Goal: Task Accomplishment & Management: Manage account settings

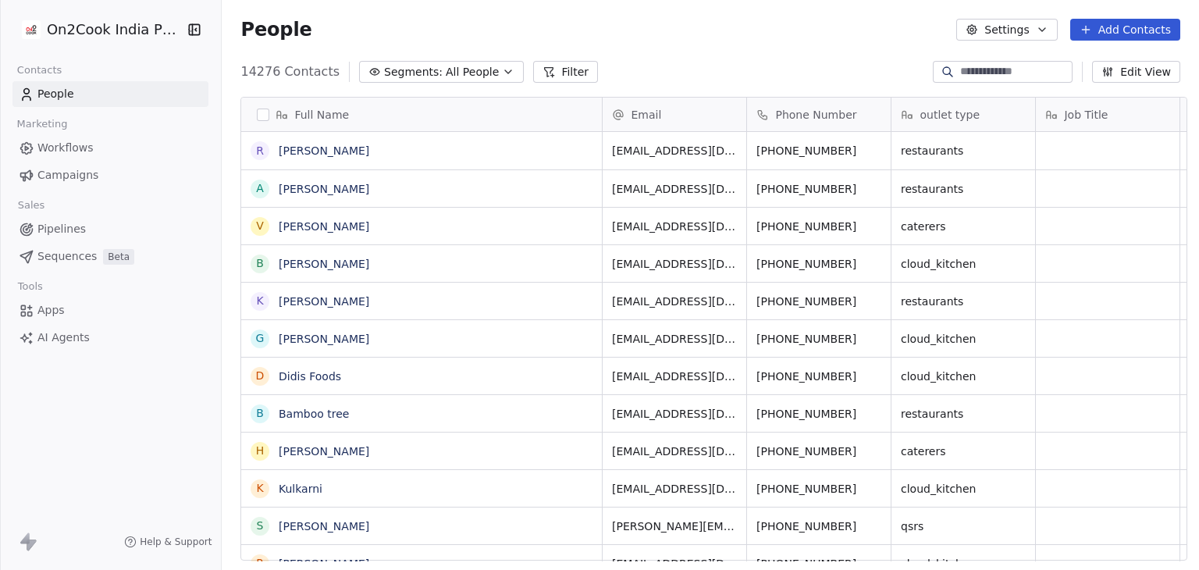
scroll to position [489, 972]
click at [64, 141] on span "Workflows" at bounding box center [65, 148] width 56 height 16
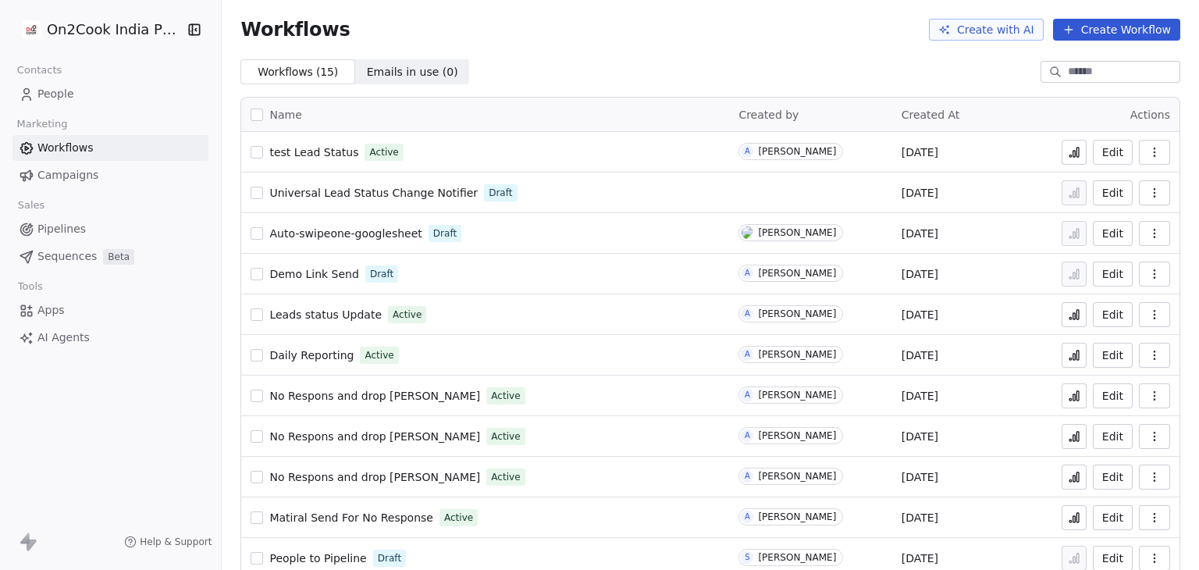
click at [1073, 154] on icon at bounding box center [1074, 154] width 2 height 6
click at [53, 95] on span "People" at bounding box center [55, 94] width 37 height 16
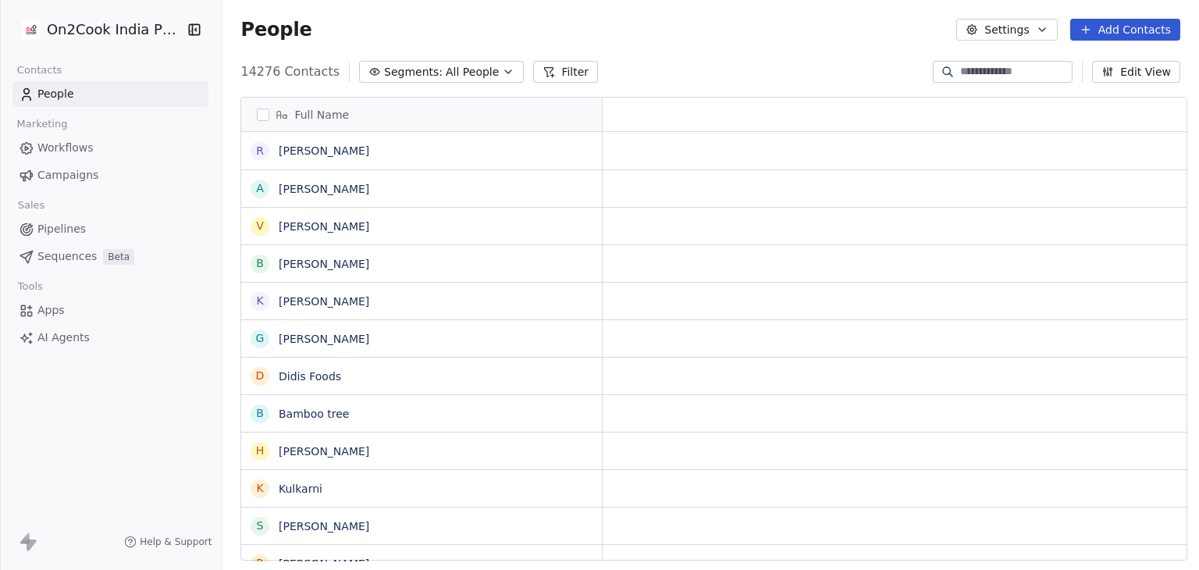
scroll to position [489, 972]
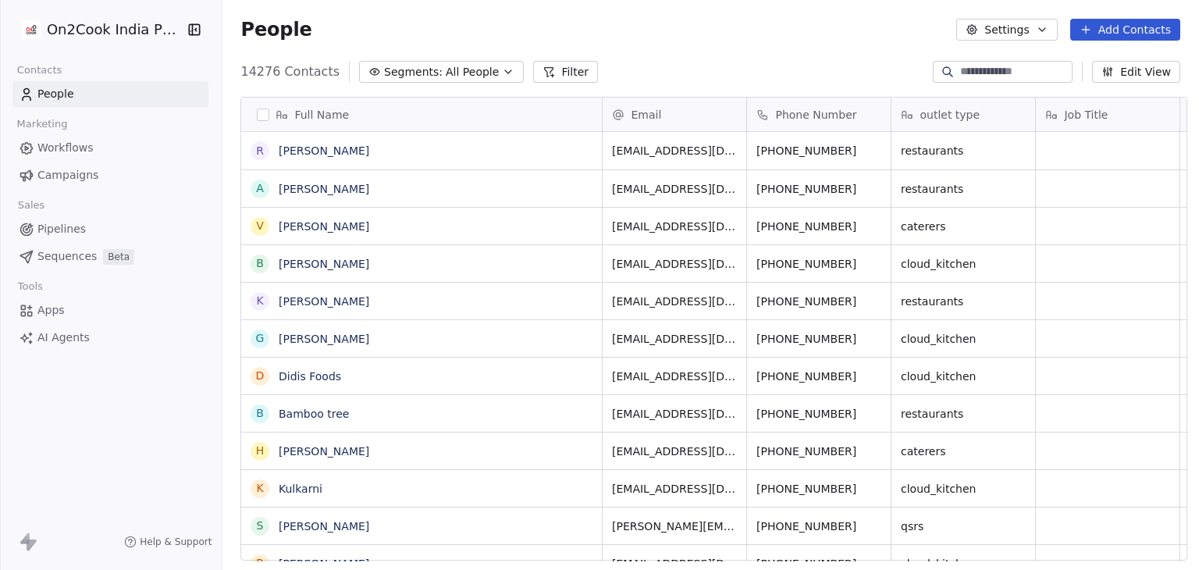
click at [1110, 32] on button "Add Contacts" at bounding box center [1125, 30] width 110 height 22
drag, startPoint x: 772, startPoint y: 69, endPoint x: 957, endPoint y: 84, distance: 185.6
click at [773, 69] on html "On2Cook India Pvt. Ltd. Contacts People Marketing Workflows Campaigns Sales Pip…" at bounding box center [599, 285] width 1199 height 570
click at [969, 71] on input at bounding box center [1014, 72] width 109 height 16
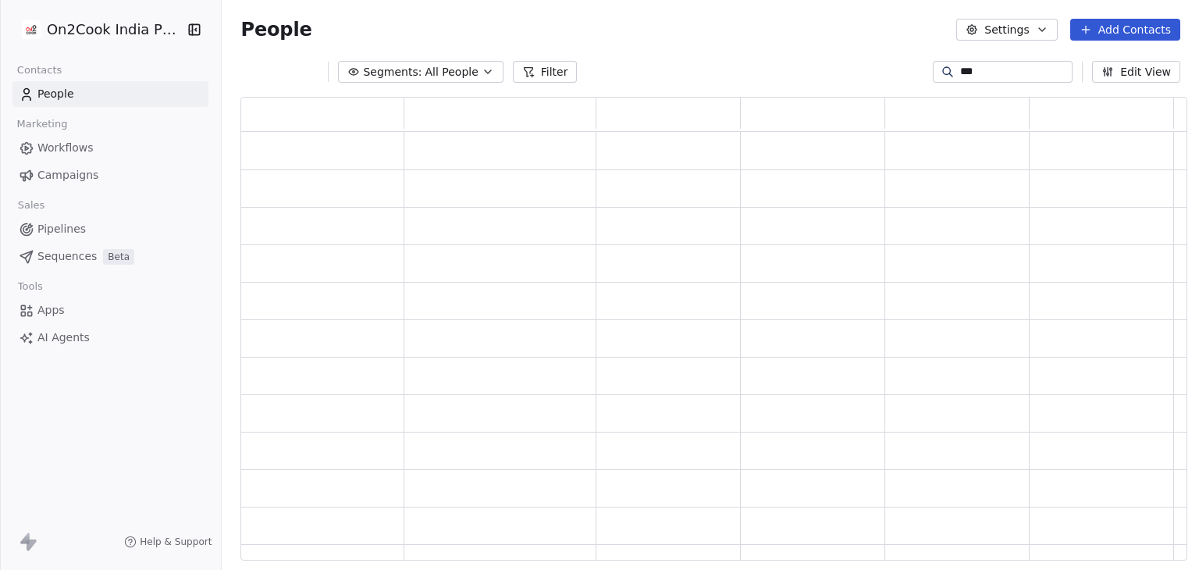
scroll to position [451, 934]
type input "****"
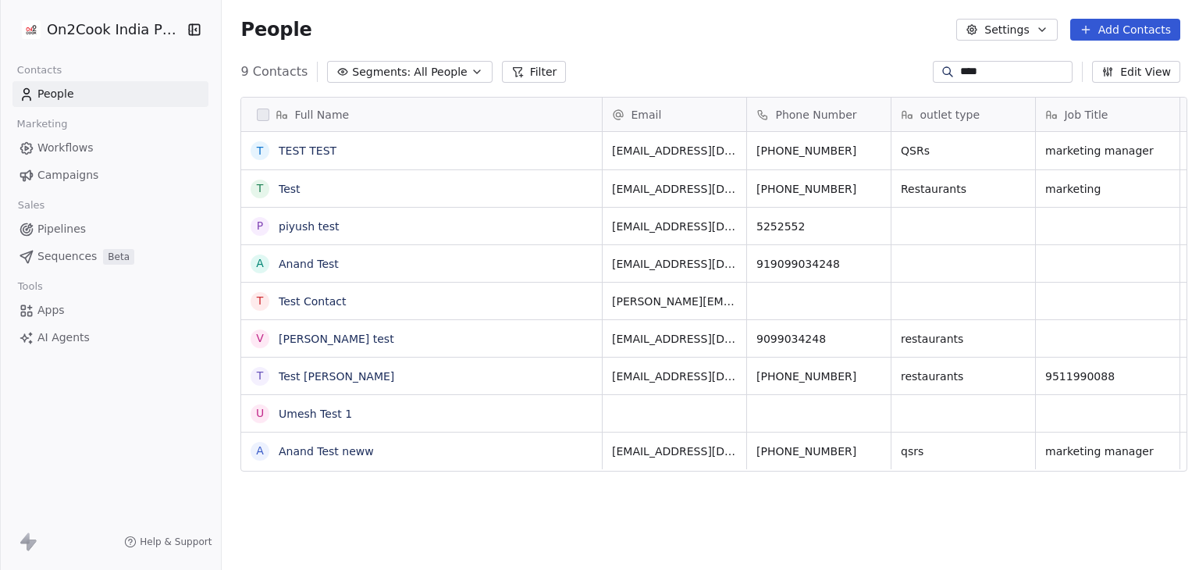
scroll to position [489, 972]
click at [314, 304] on link "Test Contact" at bounding box center [313, 301] width 68 height 12
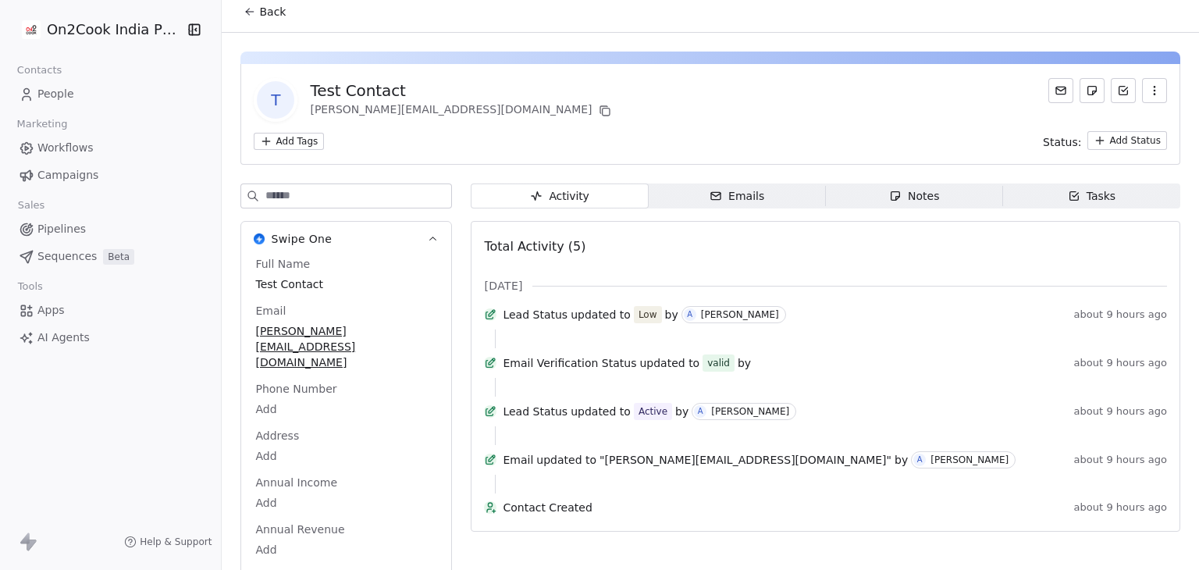
scroll to position [20, 0]
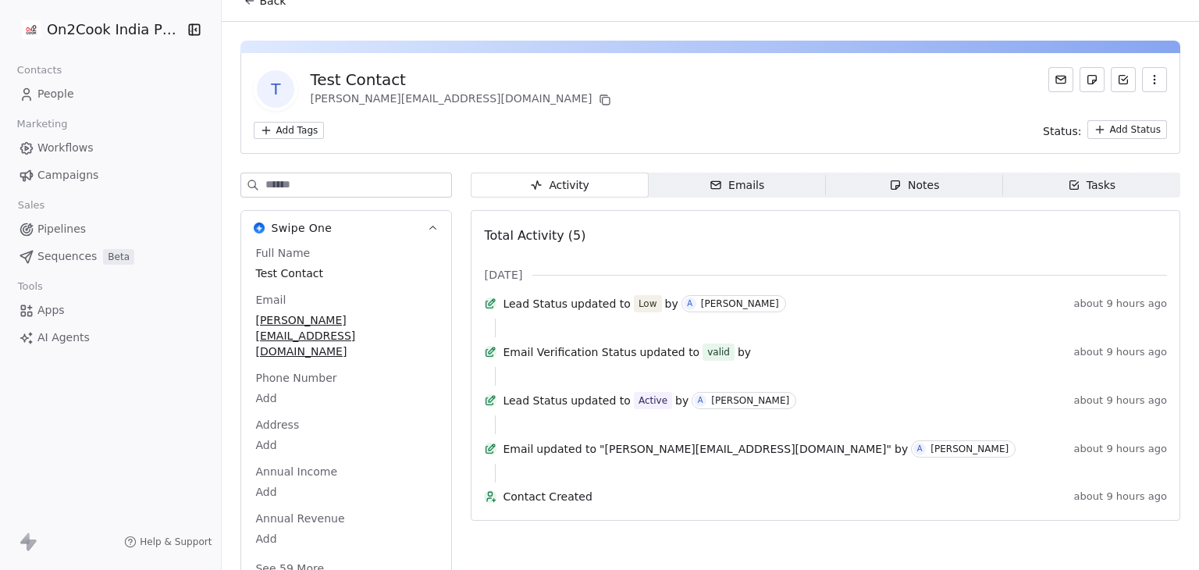
click at [263, 5] on span "Back" at bounding box center [272, 1] width 27 height 16
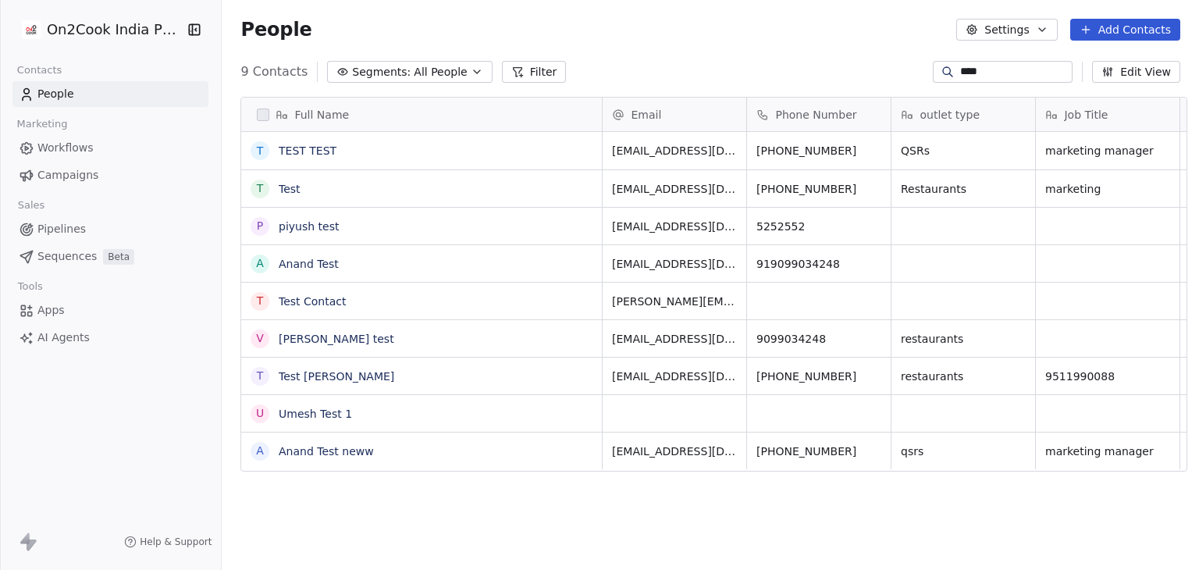
scroll to position [489, 972]
click at [254, 300] on button "grid" at bounding box center [260, 301] width 12 height 12
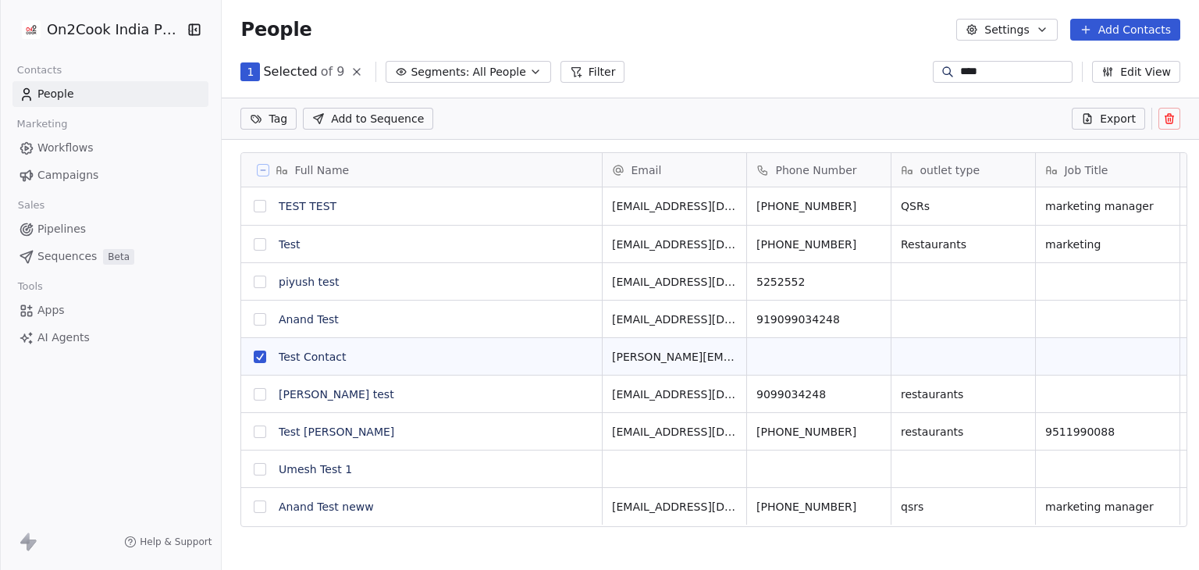
scroll to position [434, 972]
click at [1168, 119] on icon at bounding box center [1168, 119] width 0 height 3
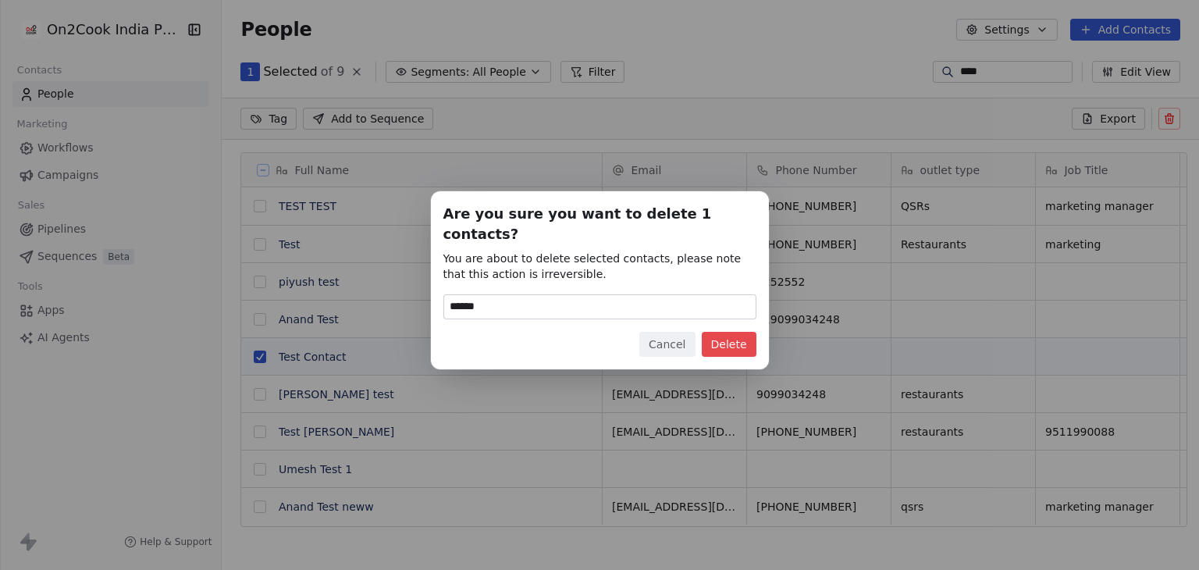
type input "******"
click at [720, 339] on button "Delete" at bounding box center [729, 344] width 55 height 25
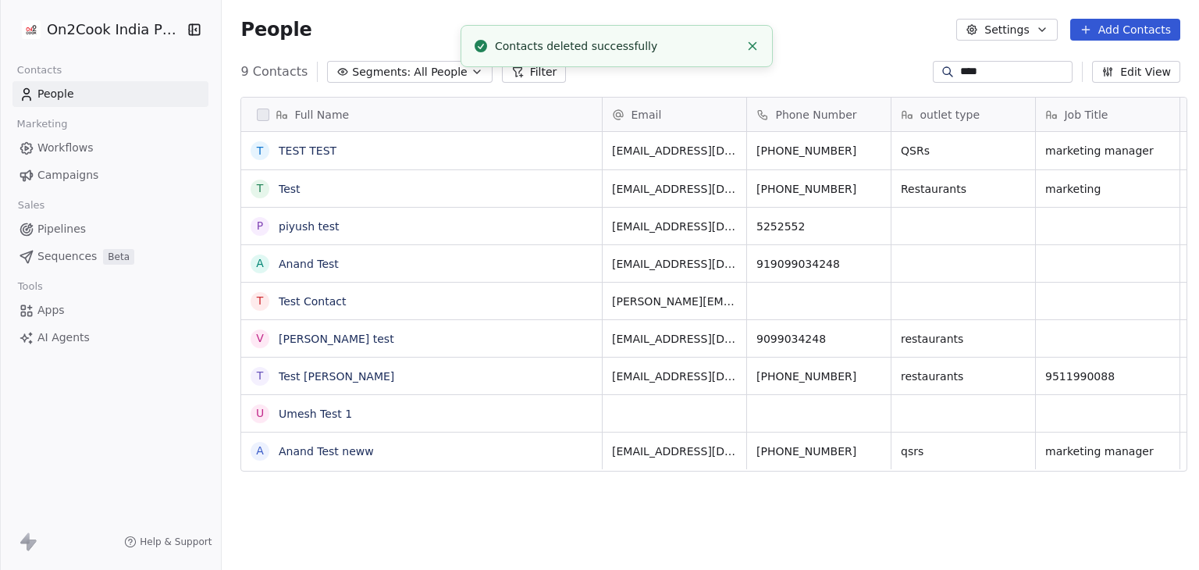
scroll to position [489, 972]
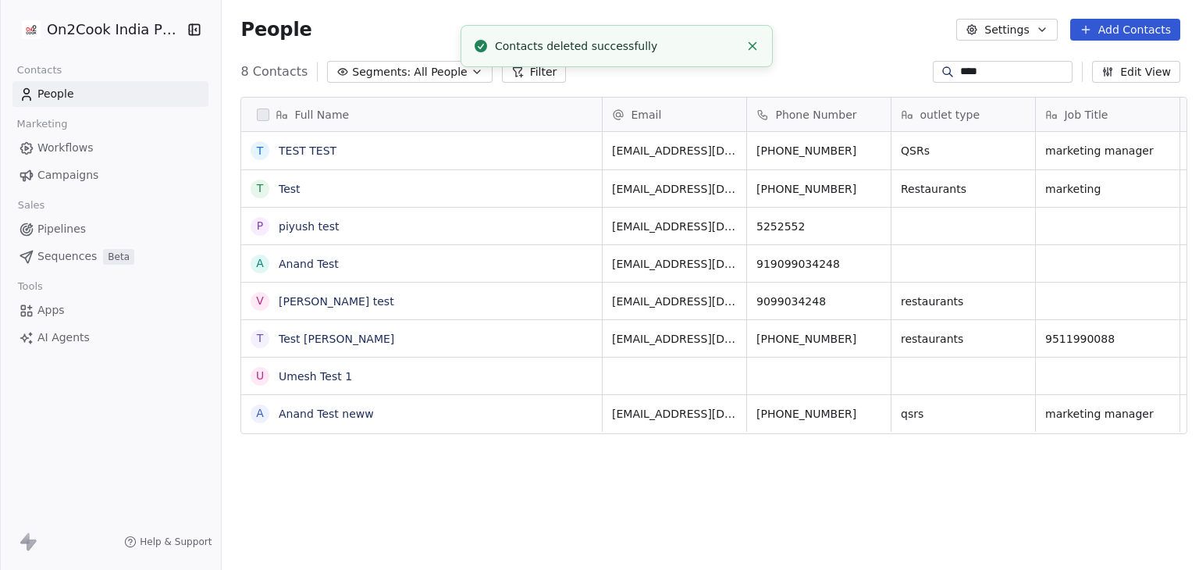
click at [1139, 34] on button "Add Contacts" at bounding box center [1125, 30] width 110 height 22
click at [1130, 55] on span "Create new contact" at bounding box center [1132, 63] width 107 height 16
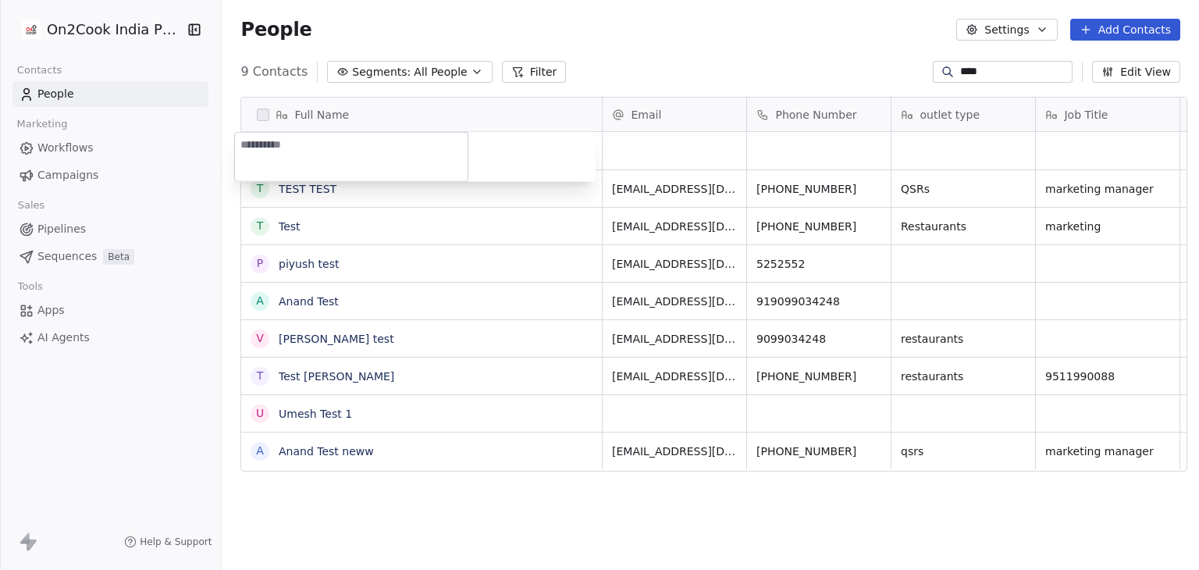
click at [332, 148] on textarea at bounding box center [351, 157] width 233 height 48
type textarea "**********"
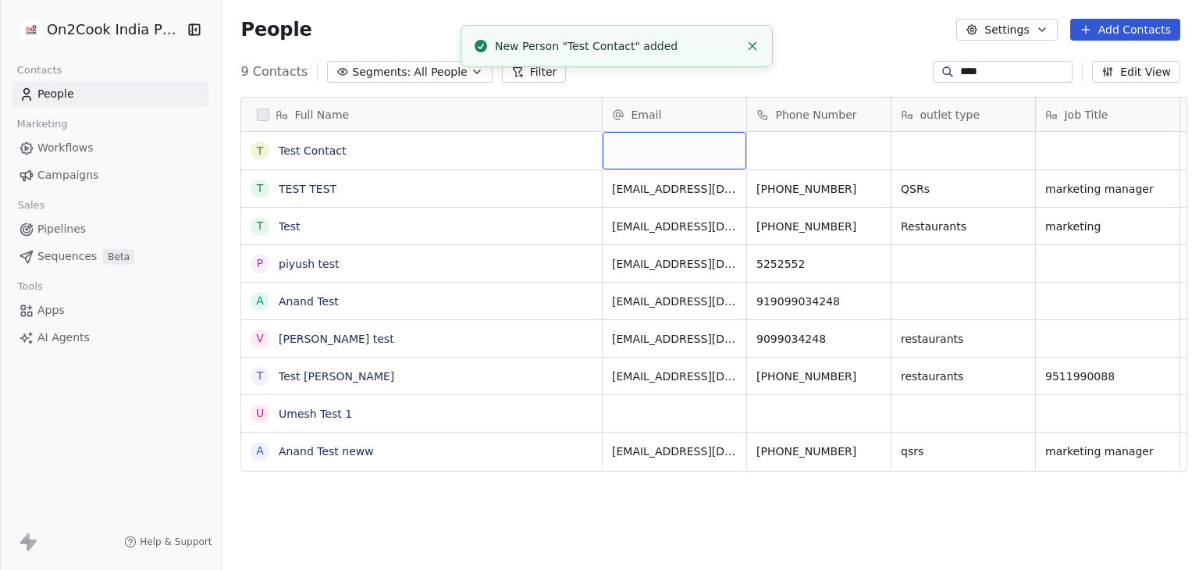
click at [642, 139] on div "grid" at bounding box center [674, 150] width 144 height 37
type input "**********"
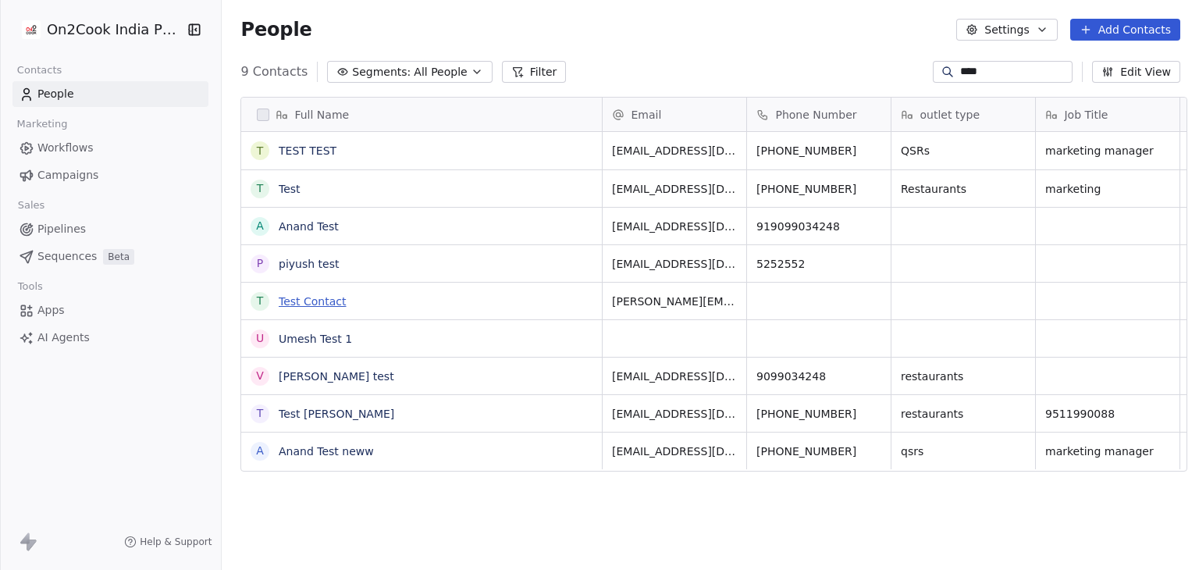
click at [284, 303] on link "Test Contact" at bounding box center [313, 301] width 68 height 12
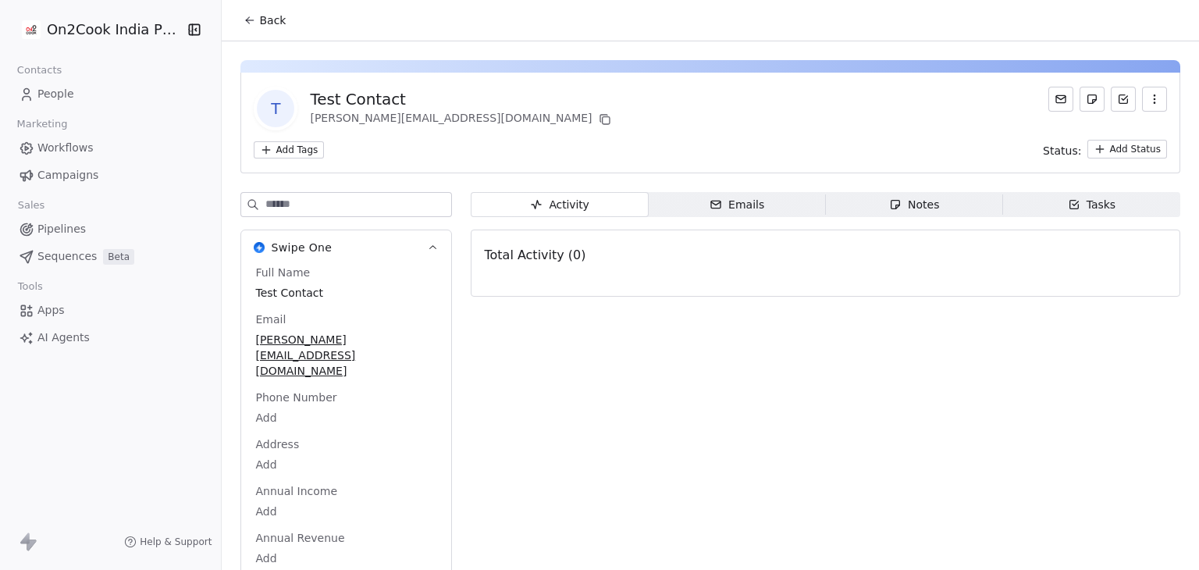
click at [259, 23] on span "Back" at bounding box center [272, 20] width 27 height 16
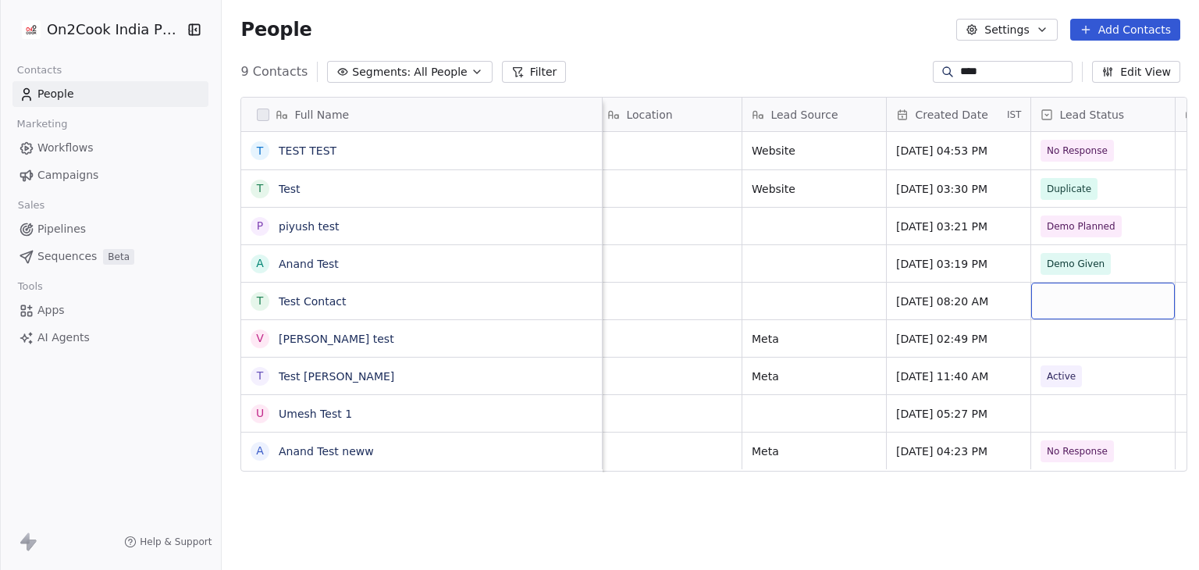
scroll to position [0, 1016]
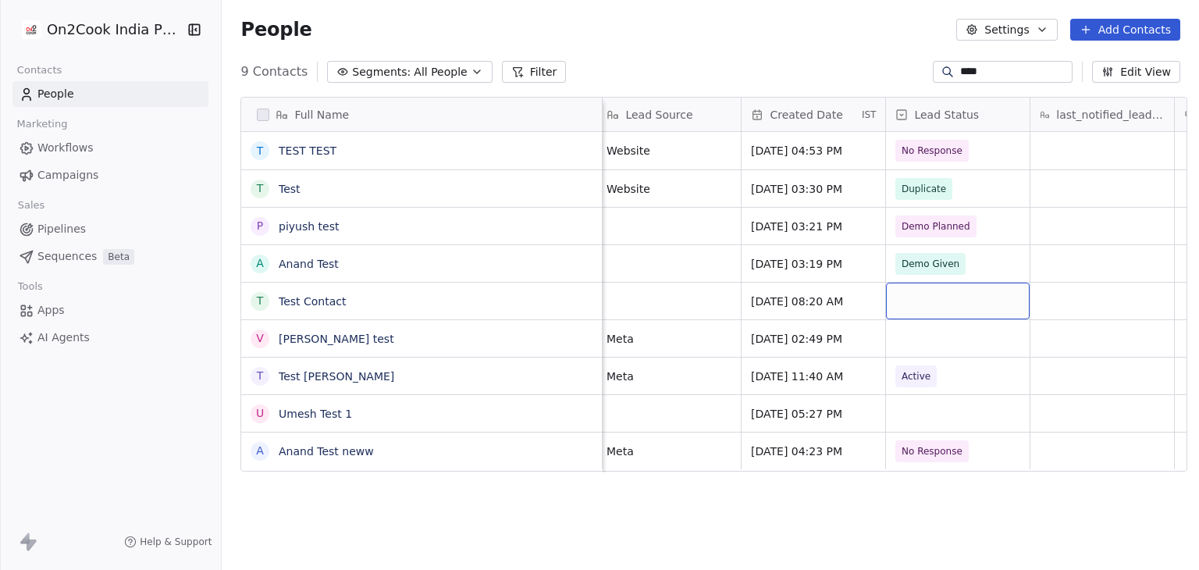
click at [951, 296] on div "grid" at bounding box center [958, 300] width 144 height 37
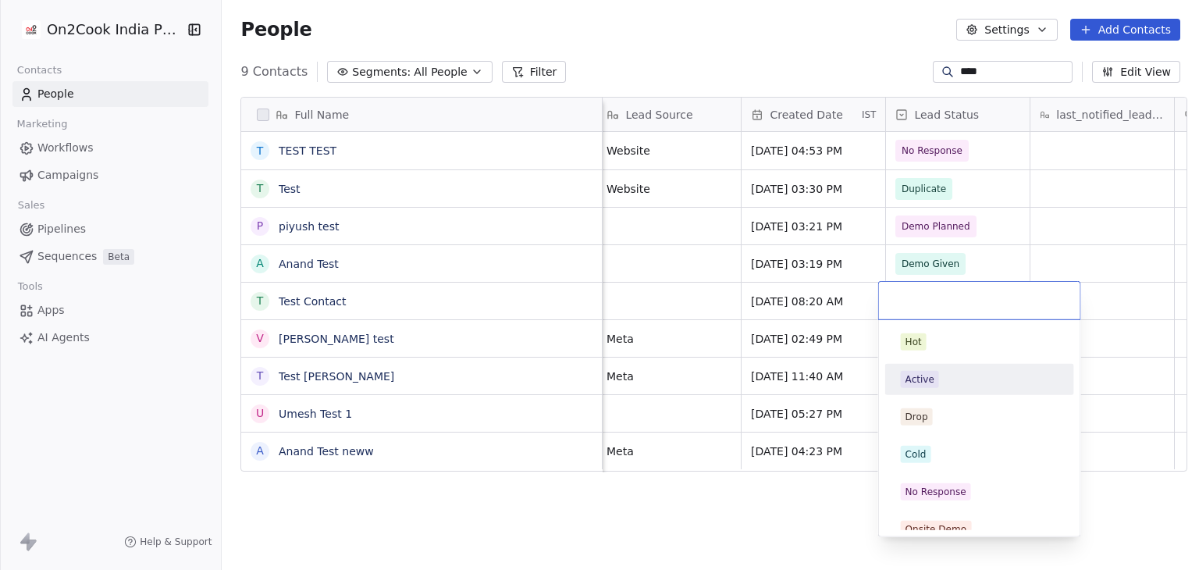
click at [947, 386] on div "Active" at bounding box center [980, 379] width 158 height 17
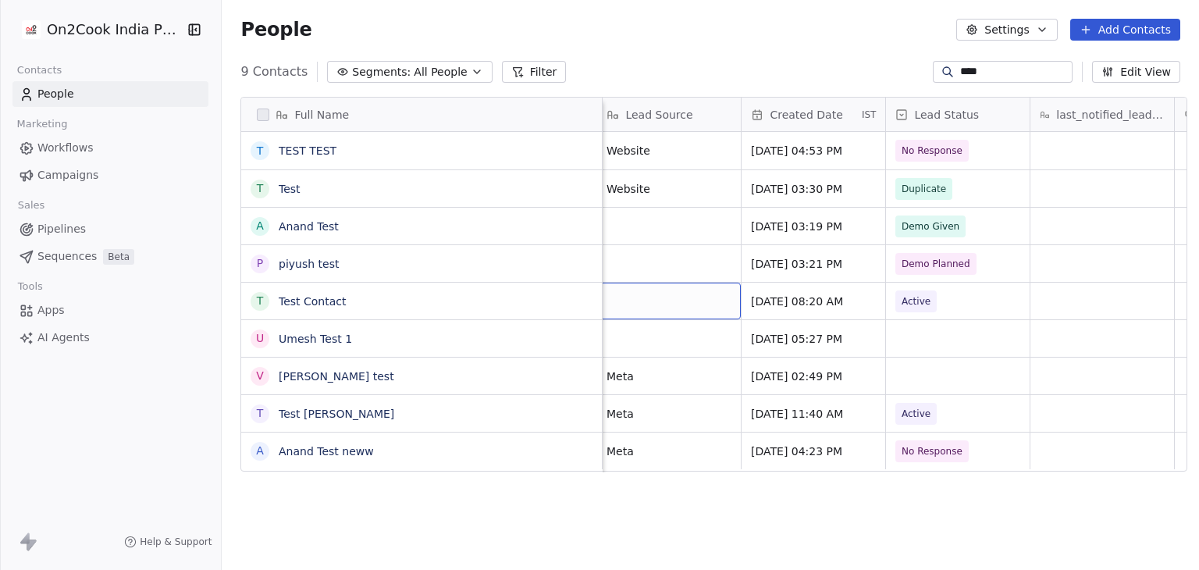
scroll to position [0, 1011]
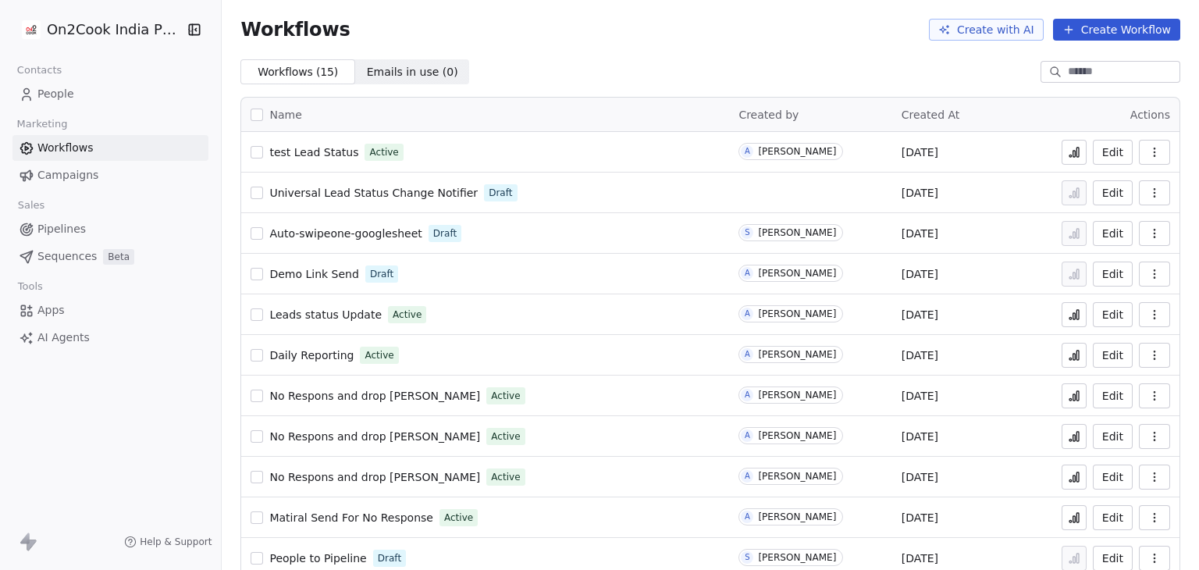
click at [631, 49] on div "Workflows Create with AI Create Workflow" at bounding box center [710, 29] width 977 height 59
click at [1073, 151] on icon at bounding box center [1074, 154] width 2 height 6
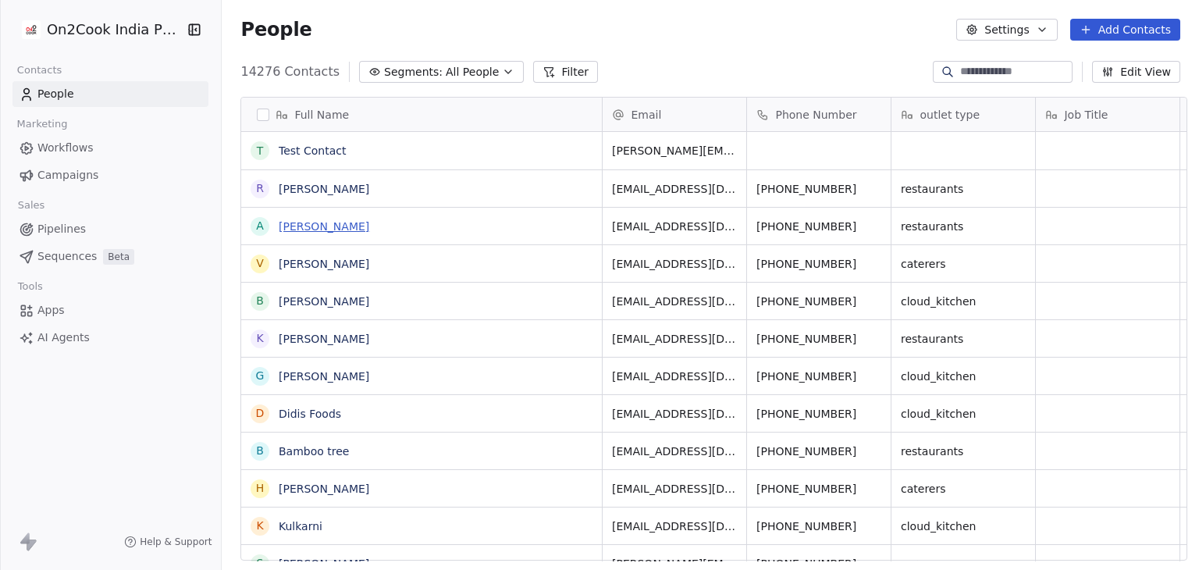
scroll to position [489, 972]
click at [322, 155] on link "Test Contact" at bounding box center [313, 150] width 68 height 12
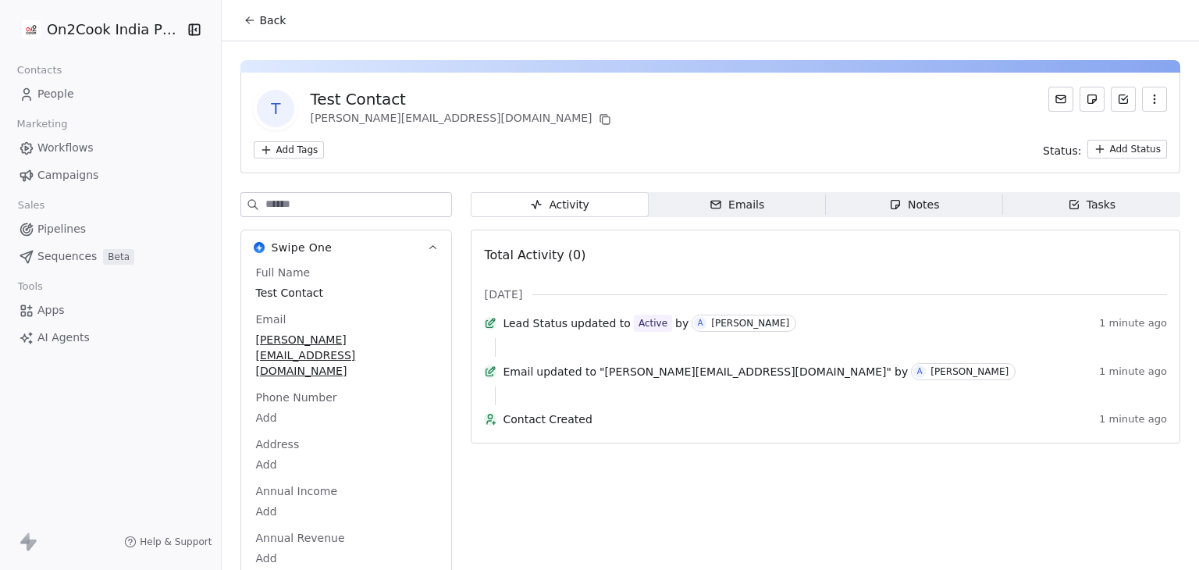
click at [253, 29] on button "Back" at bounding box center [264, 20] width 61 height 28
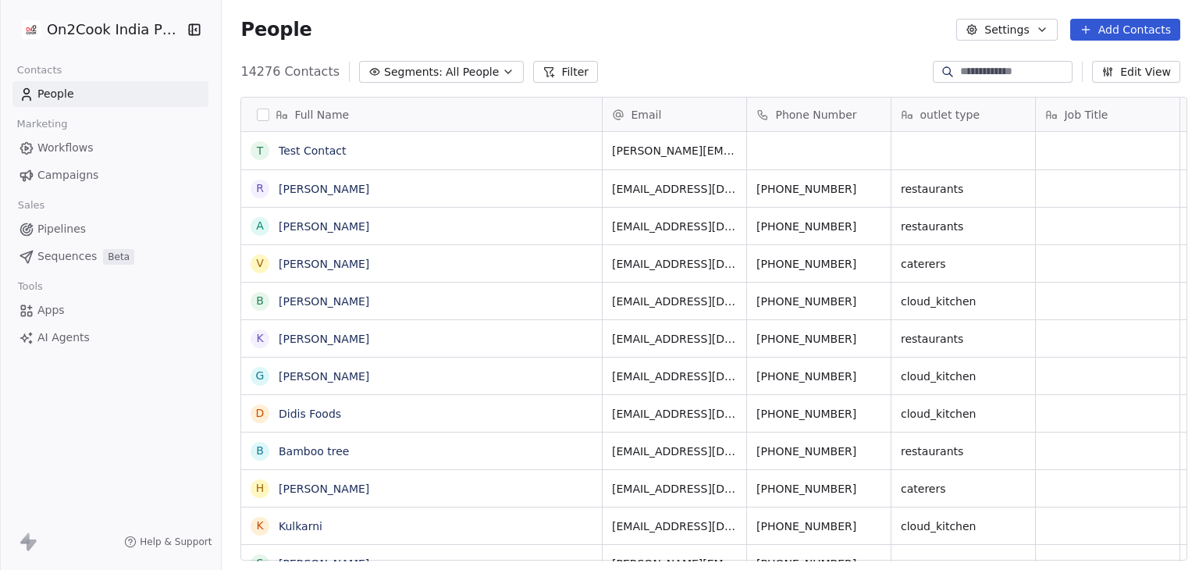
scroll to position [489, 972]
click at [1025, 62] on div at bounding box center [1003, 72] width 140 height 22
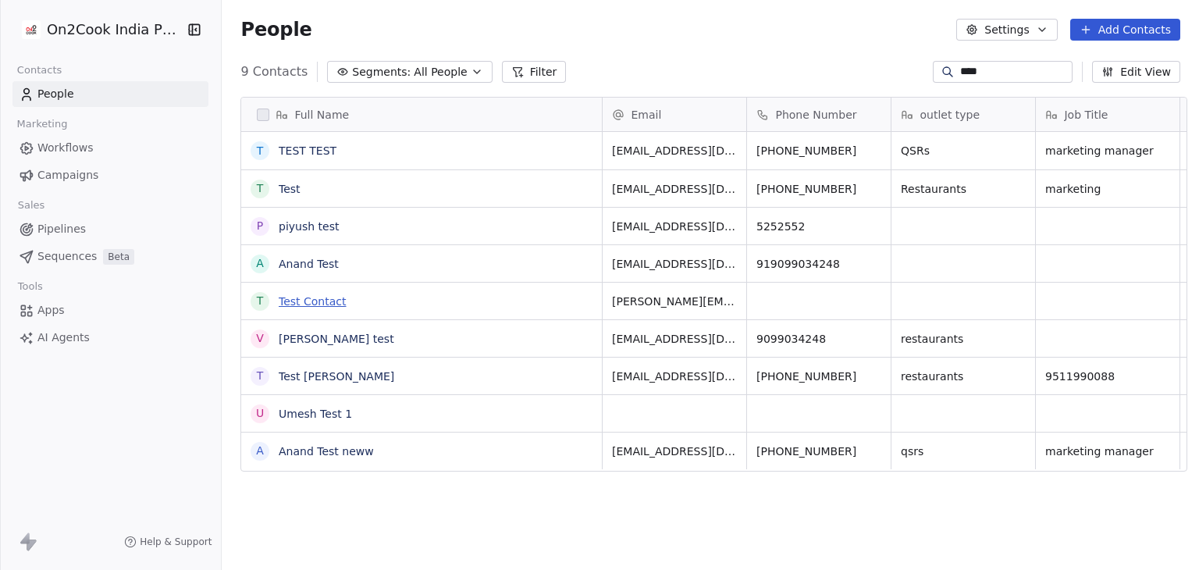
type input "****"
click at [331, 300] on link "Test Contact" at bounding box center [313, 301] width 68 height 12
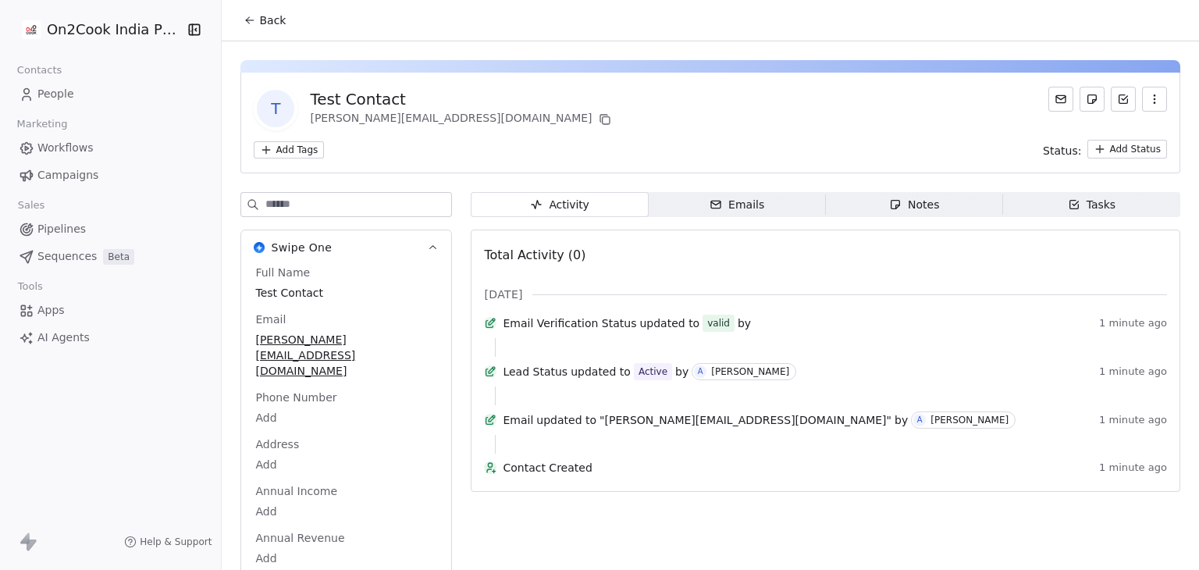
click at [234, 16] on button "Back" at bounding box center [264, 20] width 61 height 28
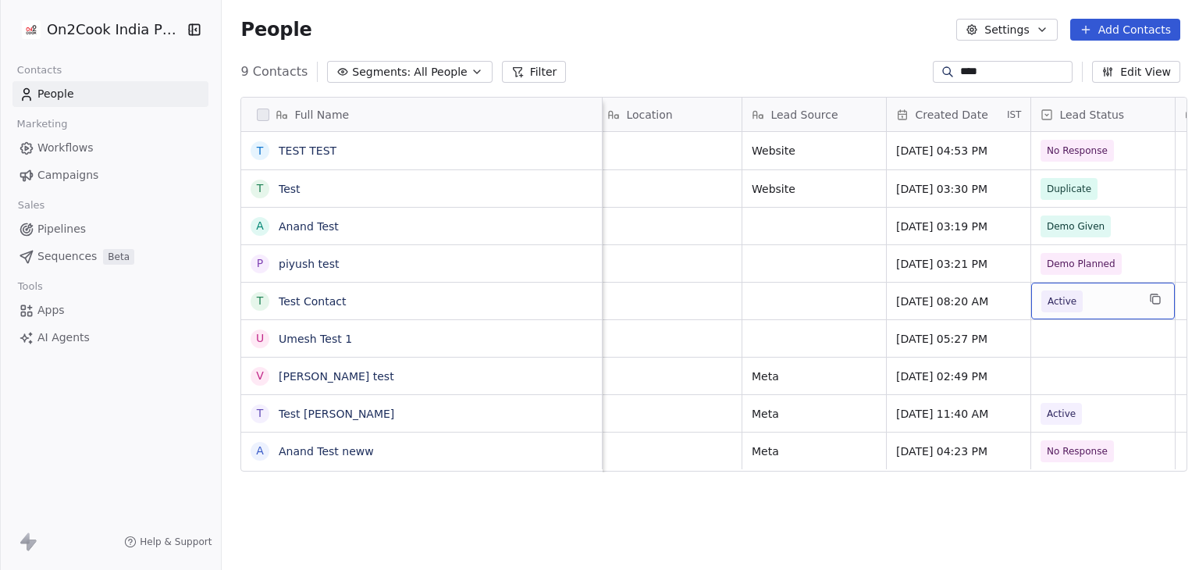
scroll to position [0, 1016]
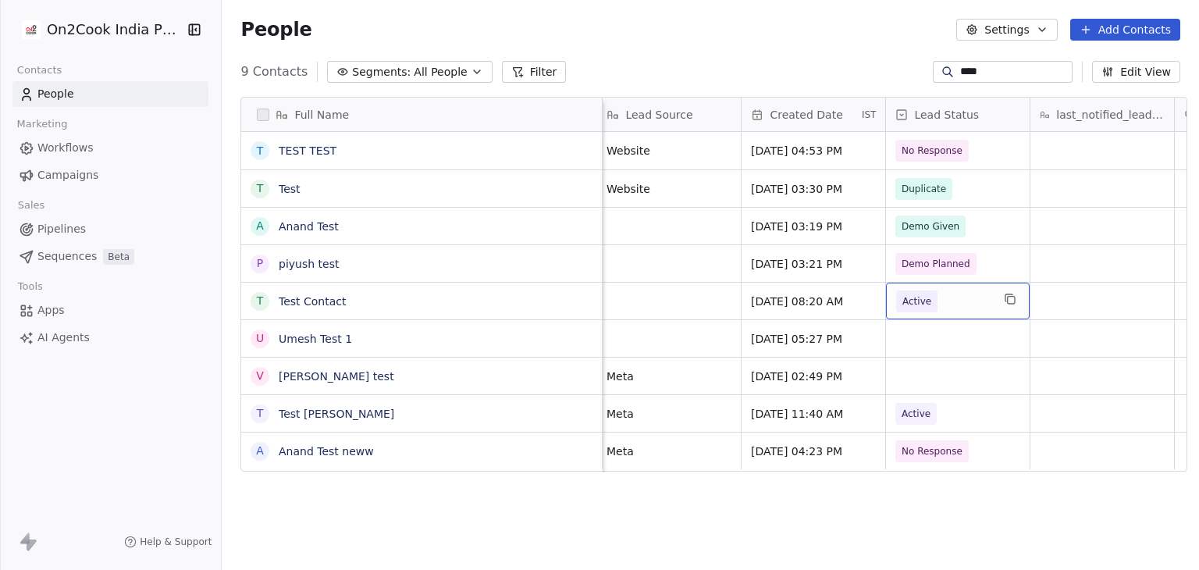
click at [978, 302] on span "Active" at bounding box center [943, 301] width 95 height 22
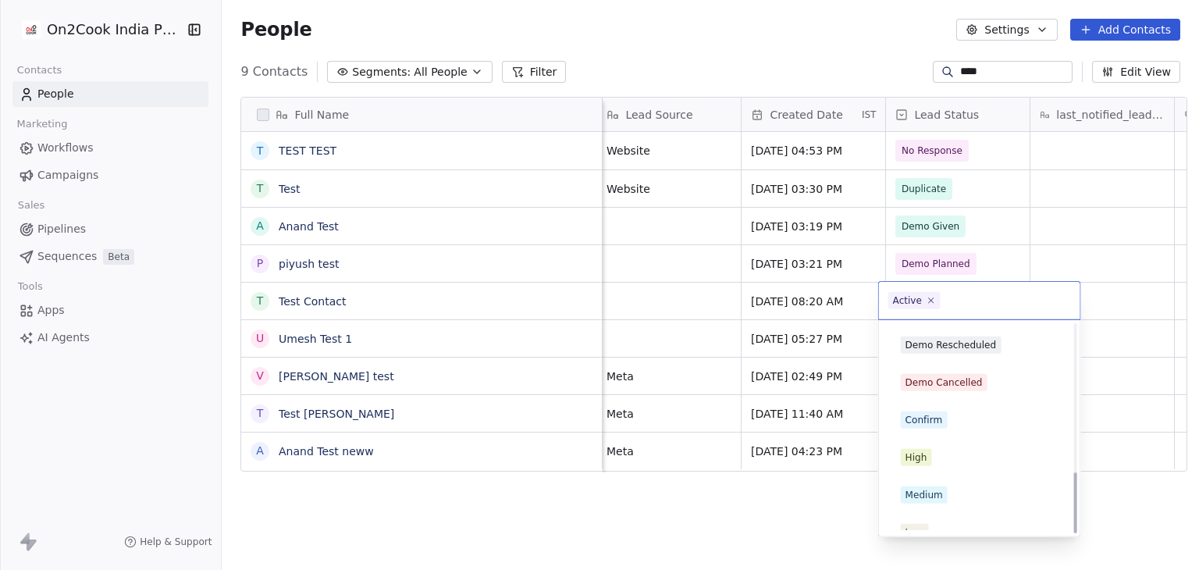
scroll to position [501, 0]
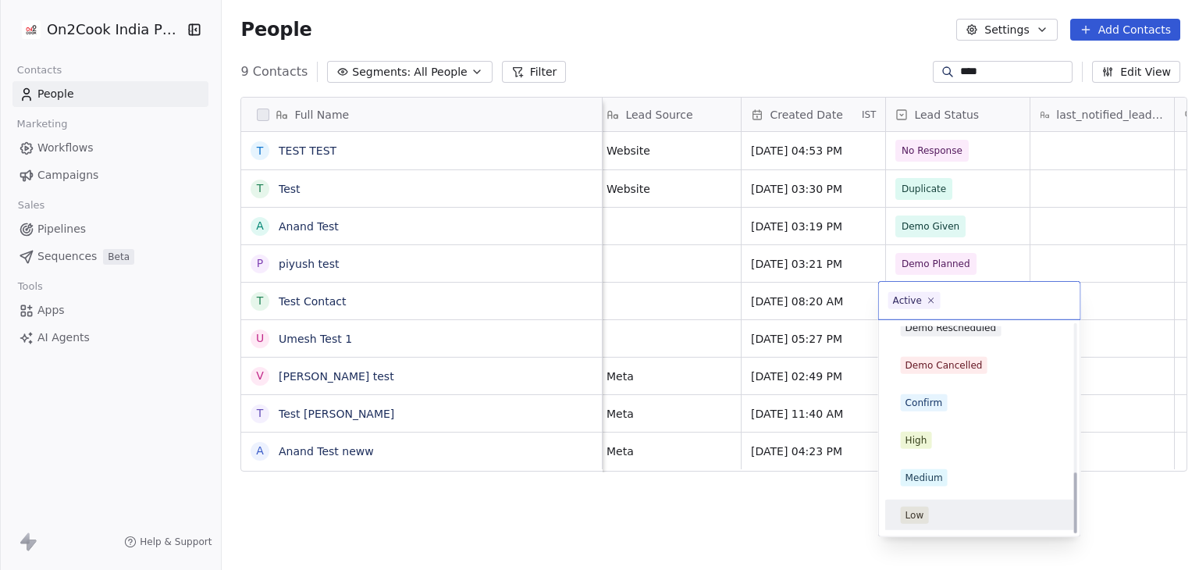
click at [924, 516] on span "Low" at bounding box center [915, 514] width 28 height 17
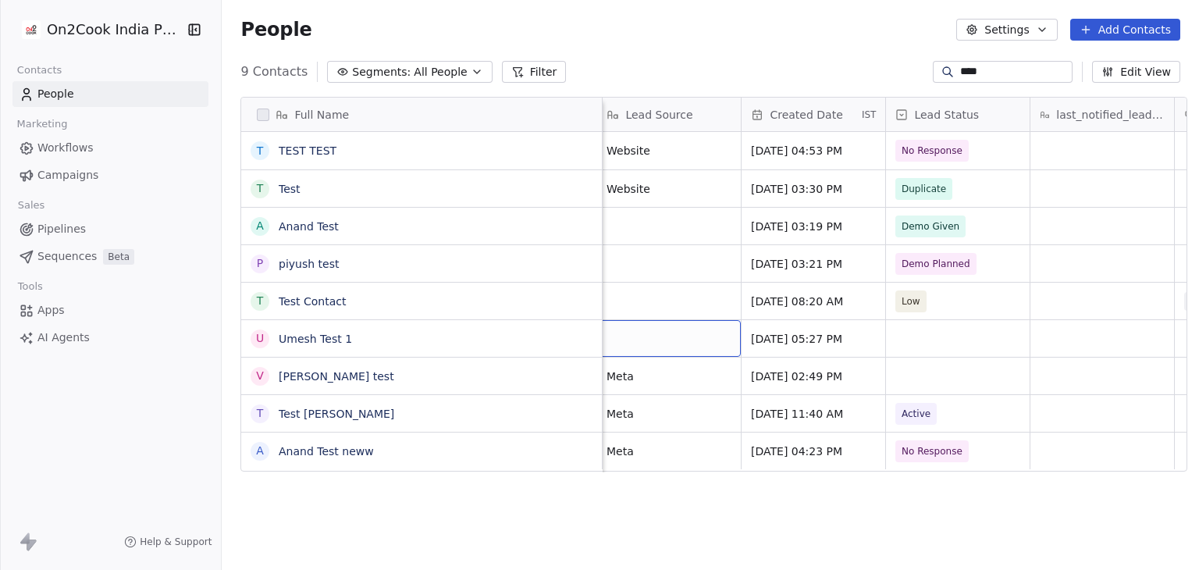
scroll to position [0, 1011]
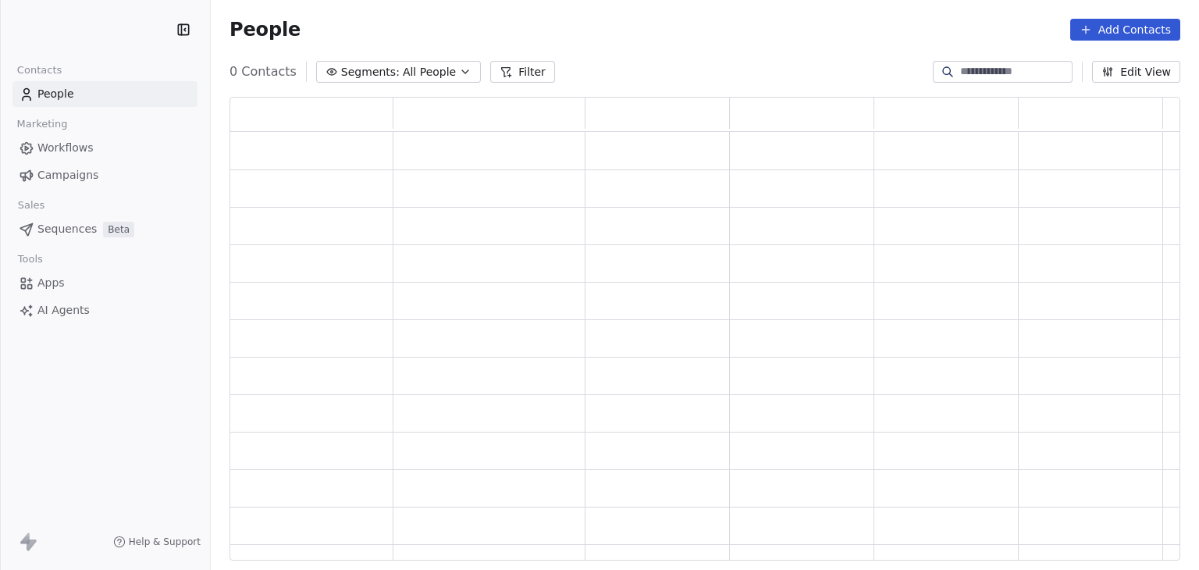
scroll to position [12, 12]
click at [995, 79] on input at bounding box center [1014, 72] width 109 height 16
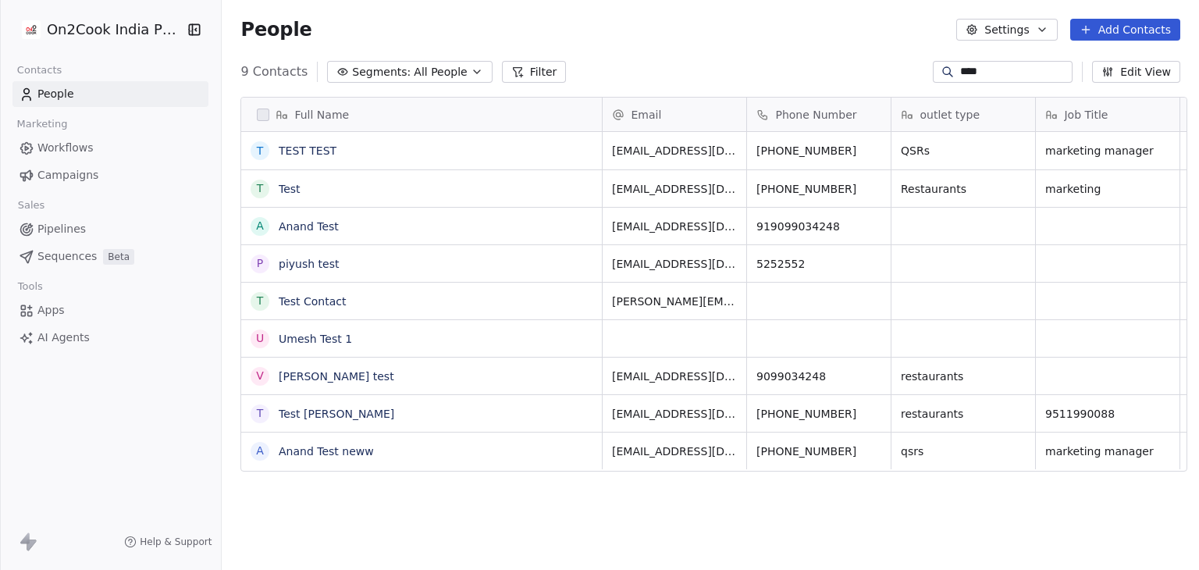
scroll to position [489, 972]
type input "****"
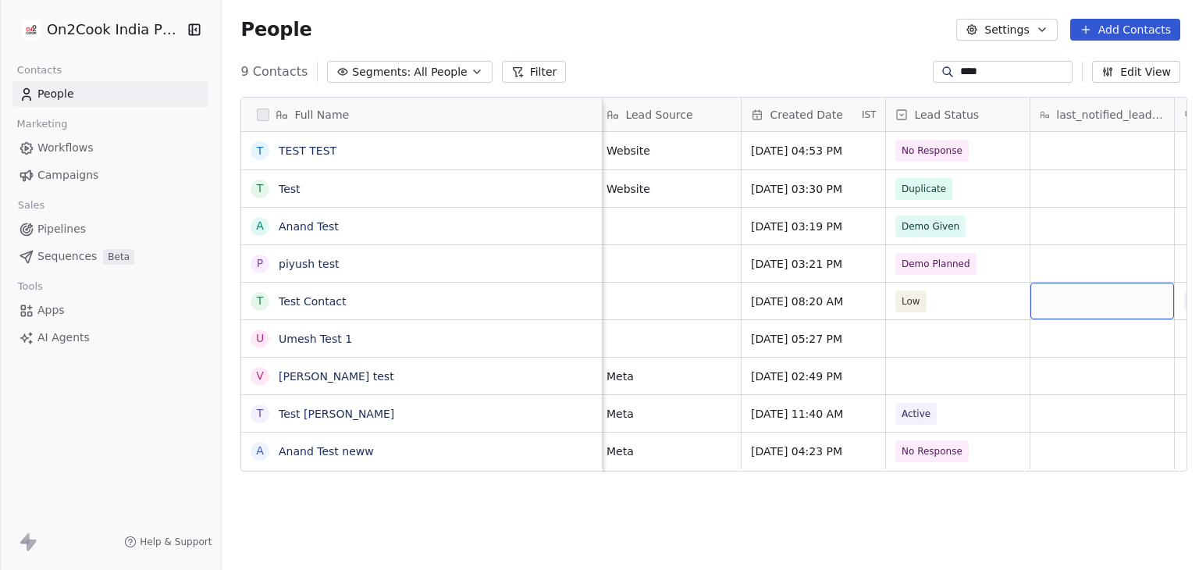
scroll to position [0, 1160]
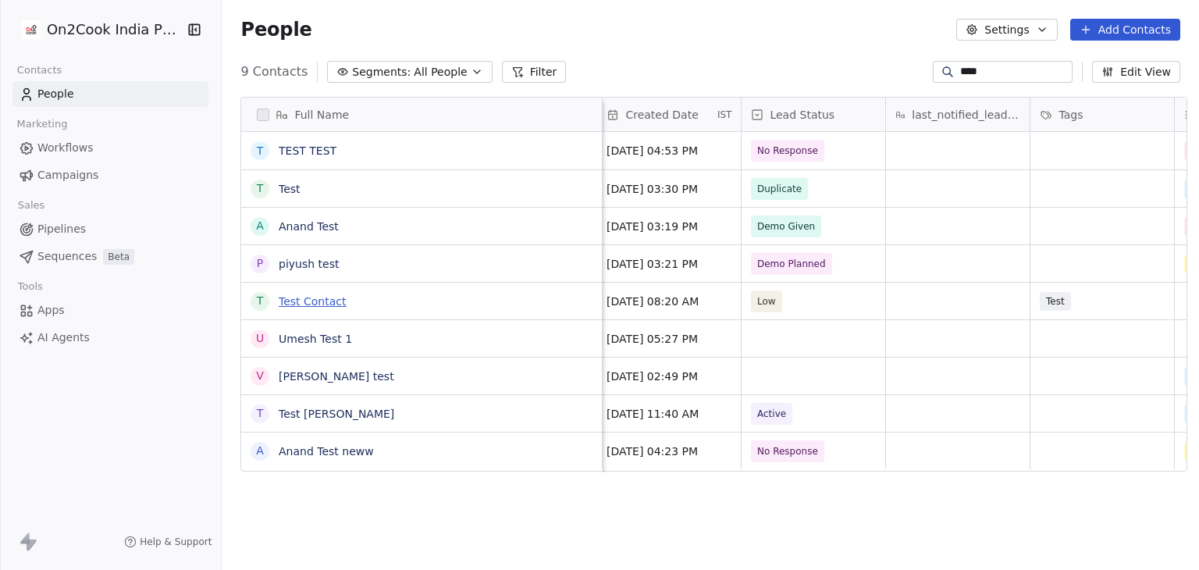
click at [282, 297] on link "Test Contact" at bounding box center [313, 301] width 68 height 12
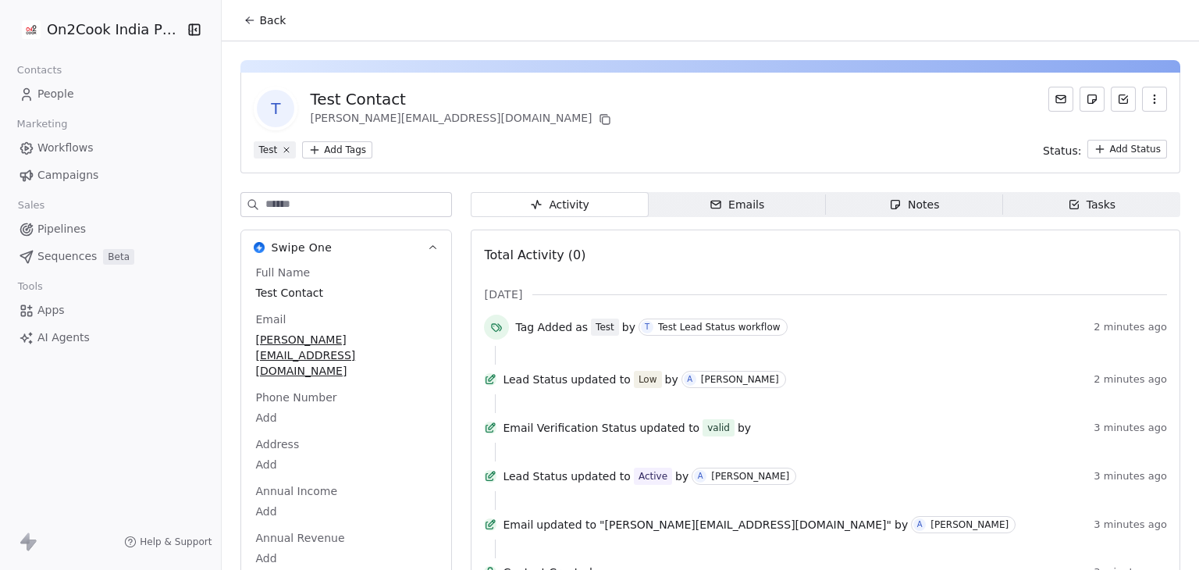
click at [243, 16] on icon at bounding box center [249, 20] width 12 height 12
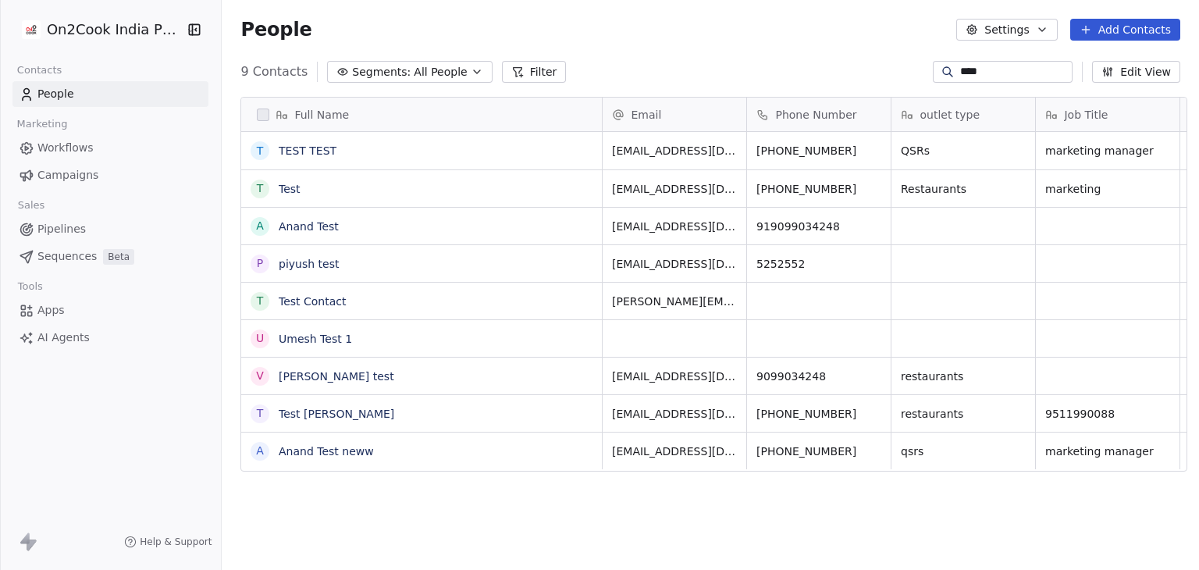
scroll to position [489, 972]
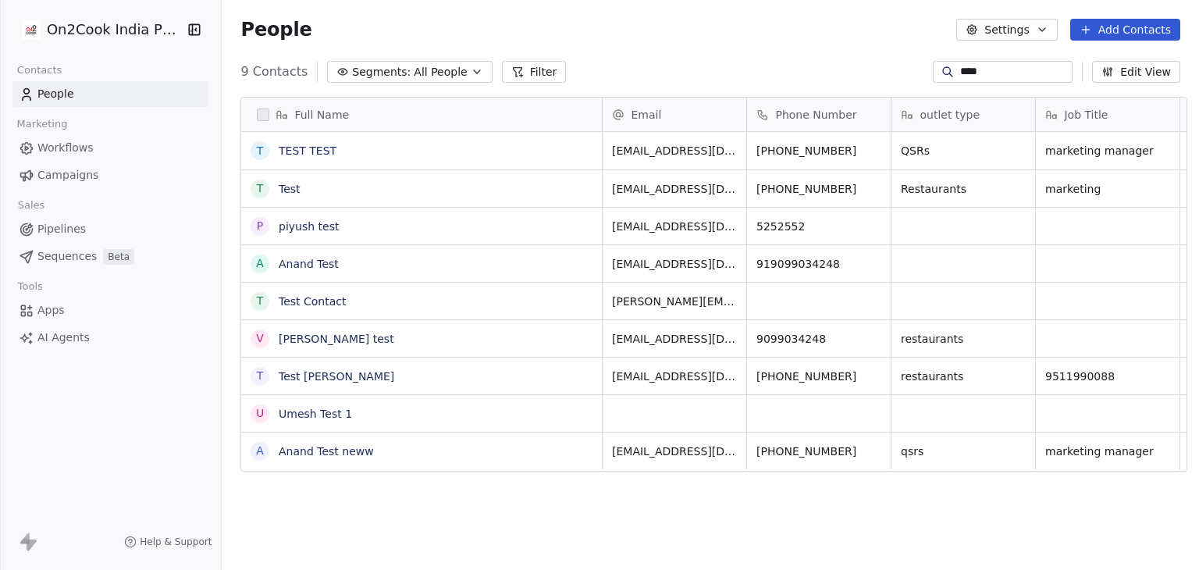
click at [1156, 30] on button "Add Contacts" at bounding box center [1125, 30] width 110 height 22
click at [1114, 69] on span "Create new contact" at bounding box center [1132, 63] width 107 height 16
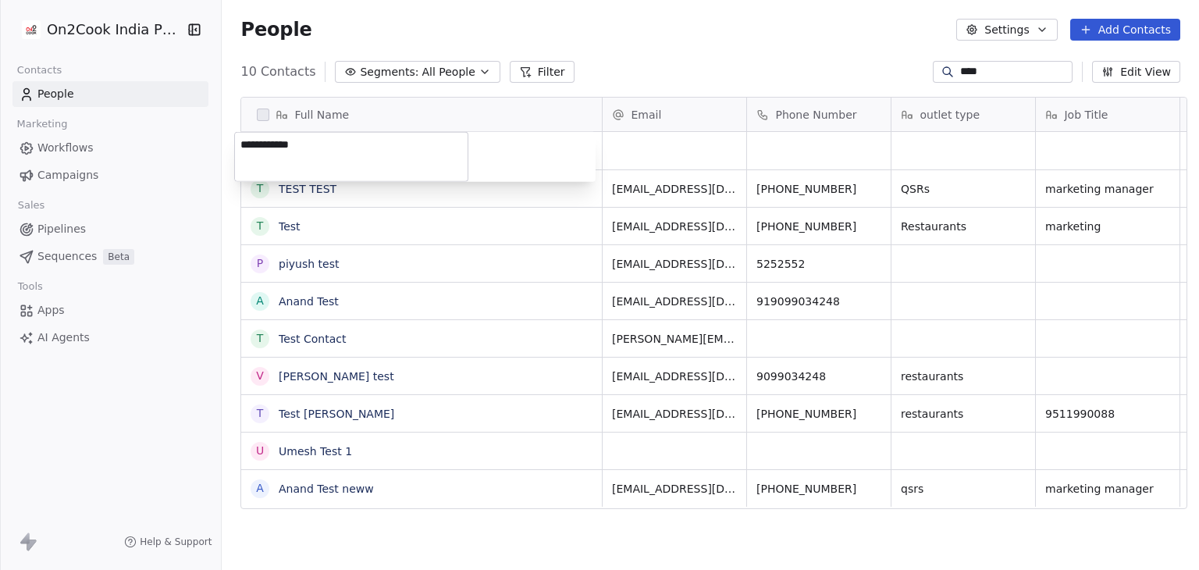
type textarea "**********"
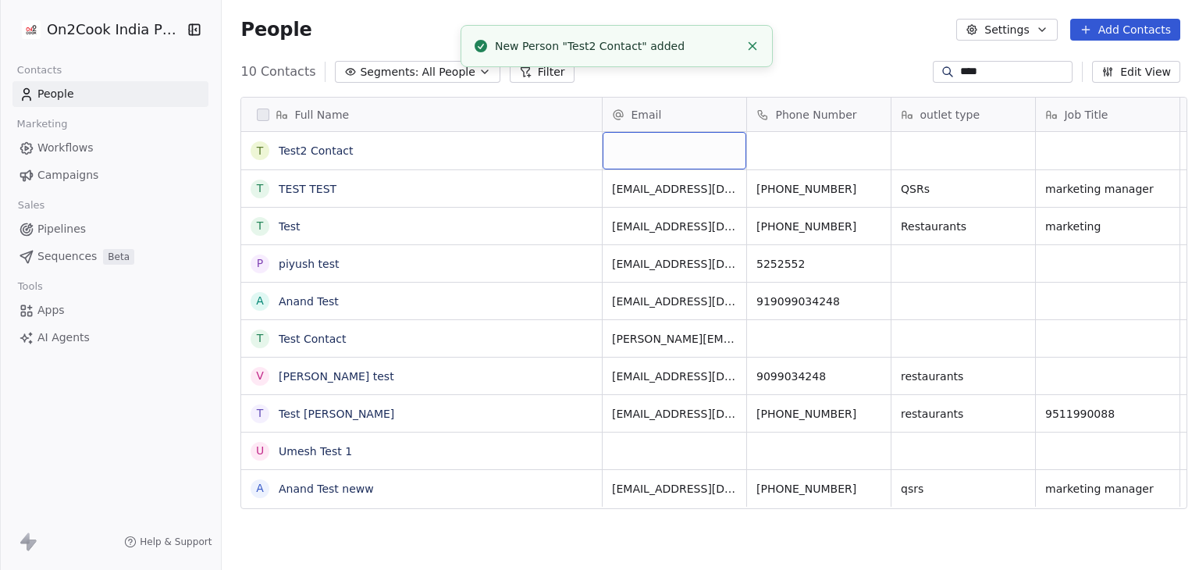
click at [635, 151] on div "grid" at bounding box center [674, 150] width 144 height 37
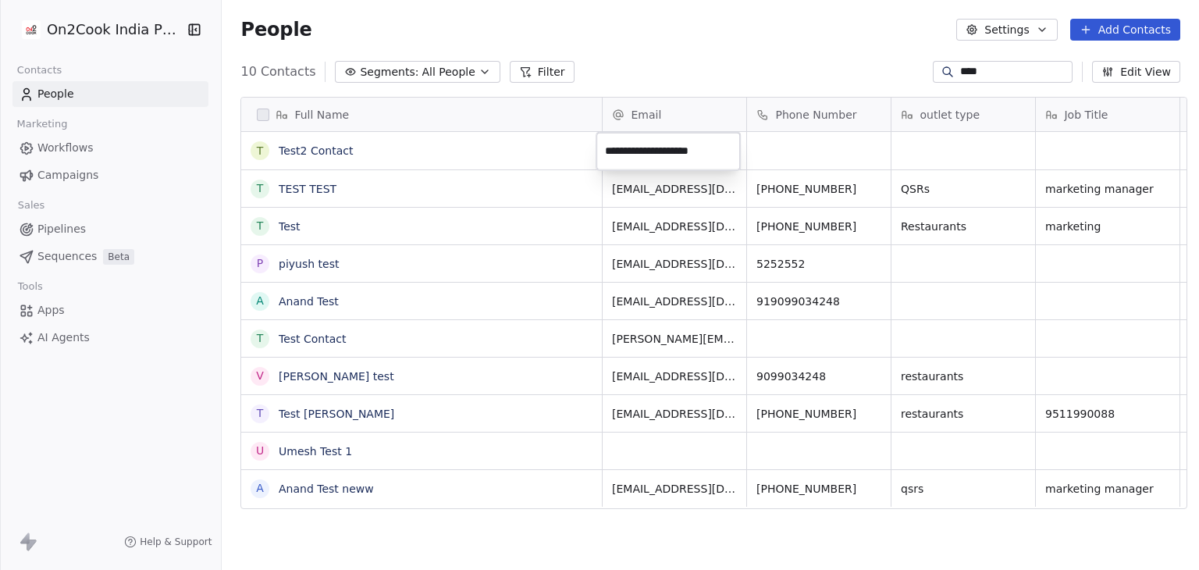
click at [635, 151] on input "**********" at bounding box center [667, 151] width 137 height 31
type input "**********"
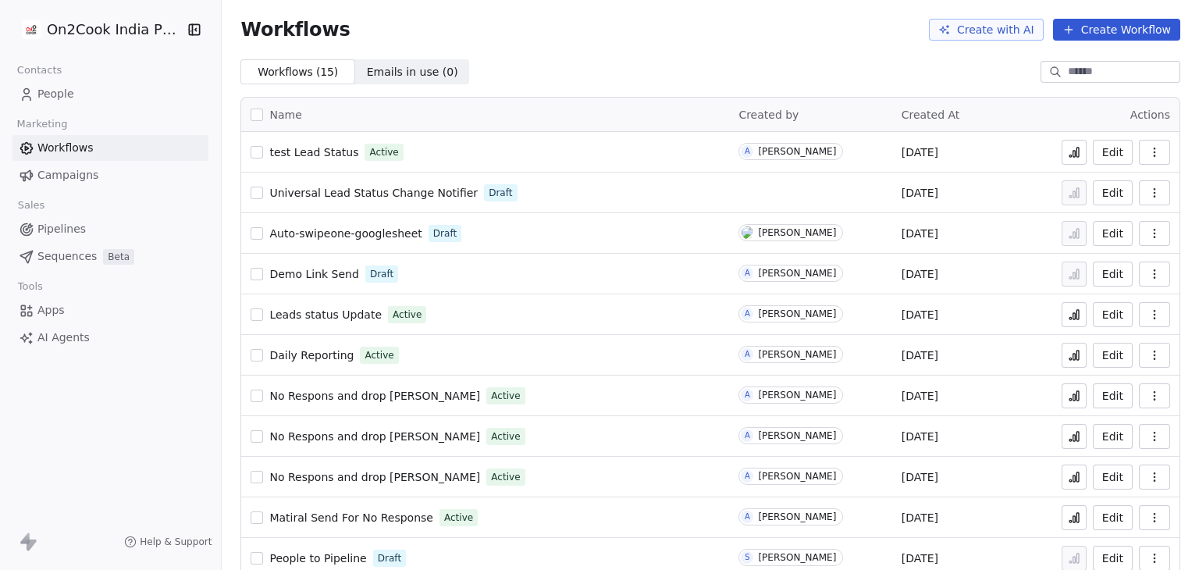
click at [1061, 147] on button at bounding box center [1073, 152] width 25 height 25
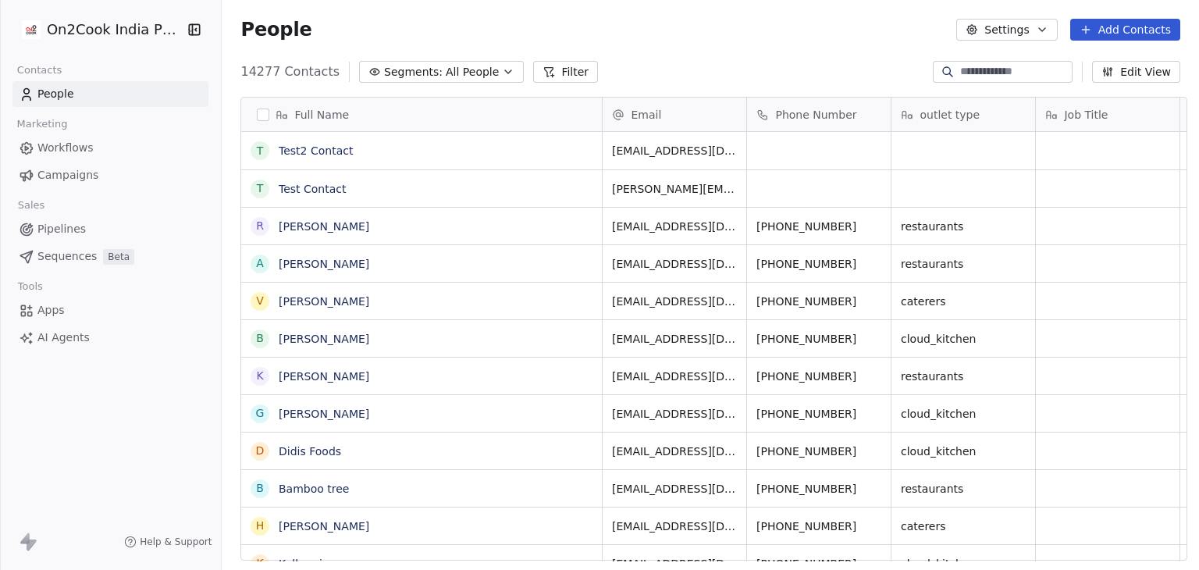
scroll to position [489, 972]
click at [970, 79] on input at bounding box center [1014, 72] width 109 height 16
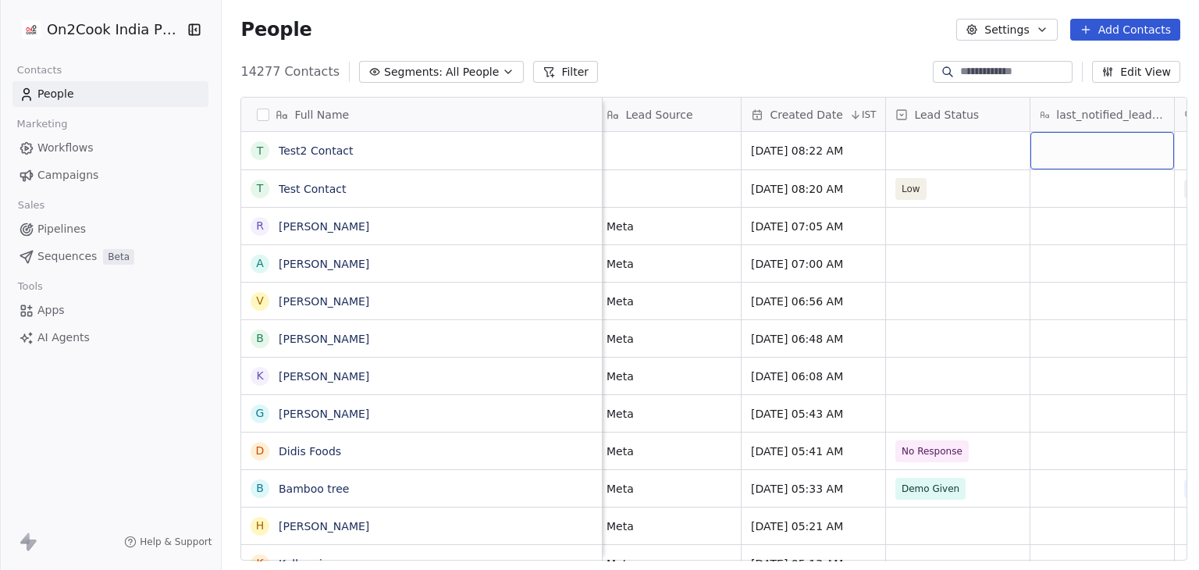
scroll to position [0, 1160]
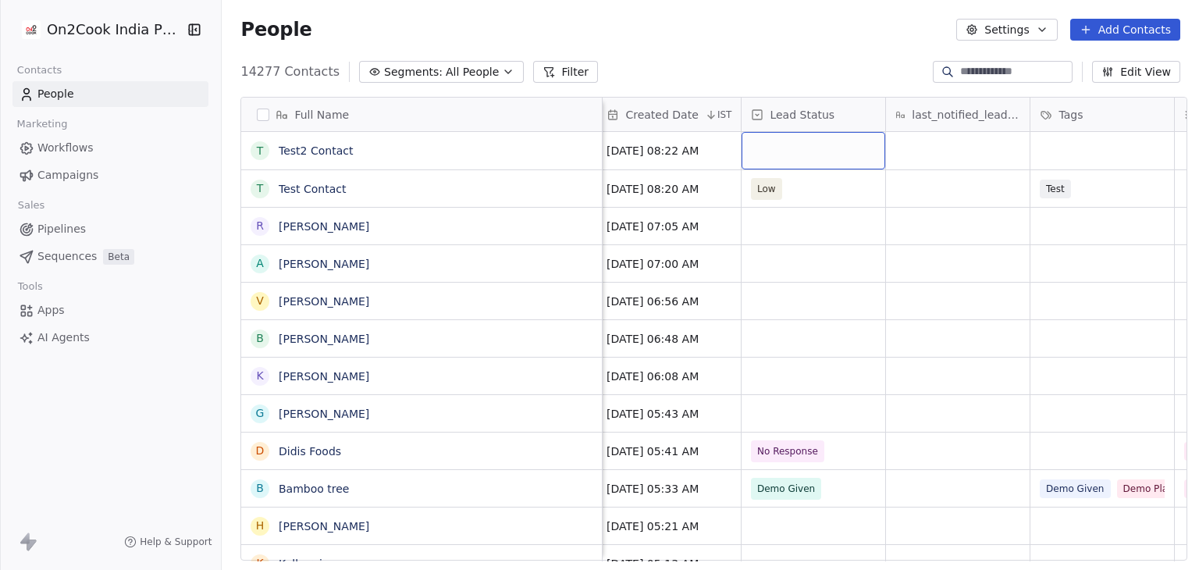
click at [821, 147] on div "grid" at bounding box center [813, 150] width 144 height 37
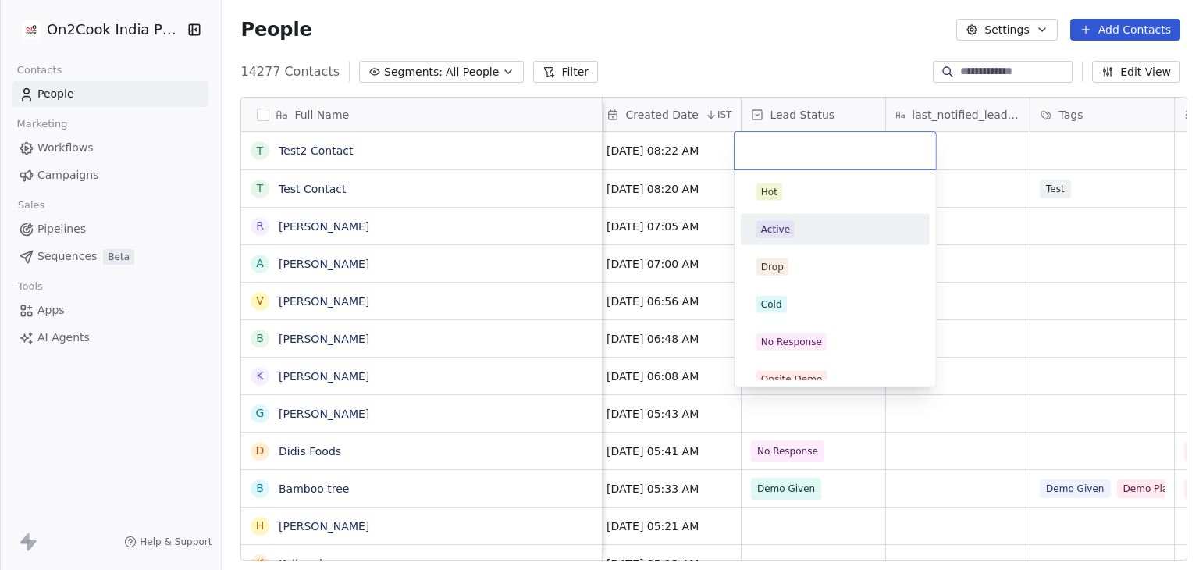
click at [812, 239] on div "Active" at bounding box center [835, 229] width 176 height 25
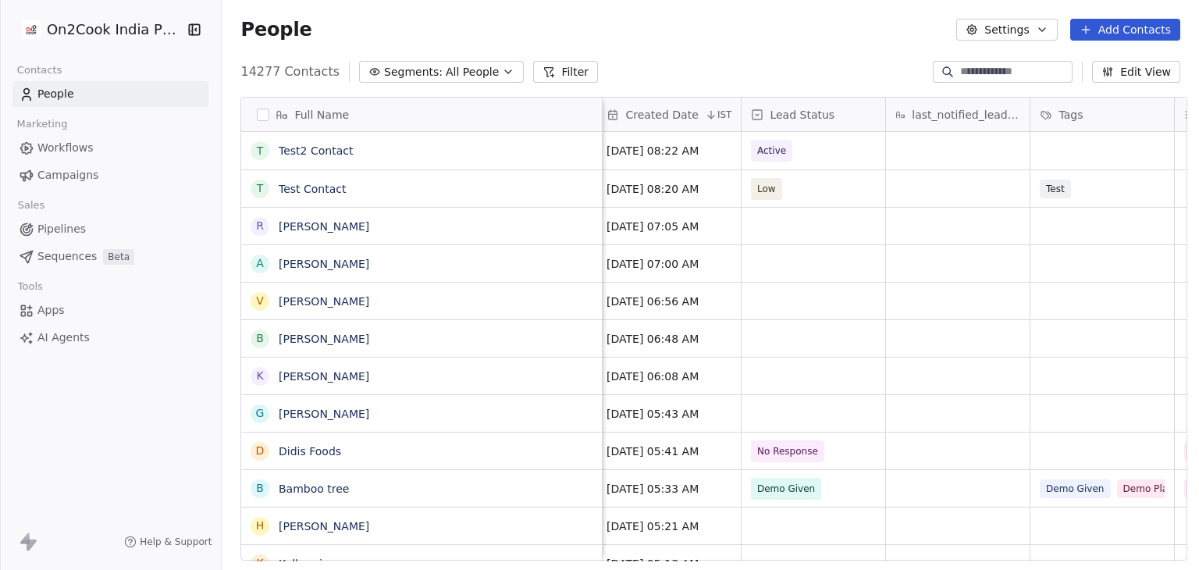
click at [737, 52] on div "People Settings Add Contacts" at bounding box center [710, 29] width 977 height 59
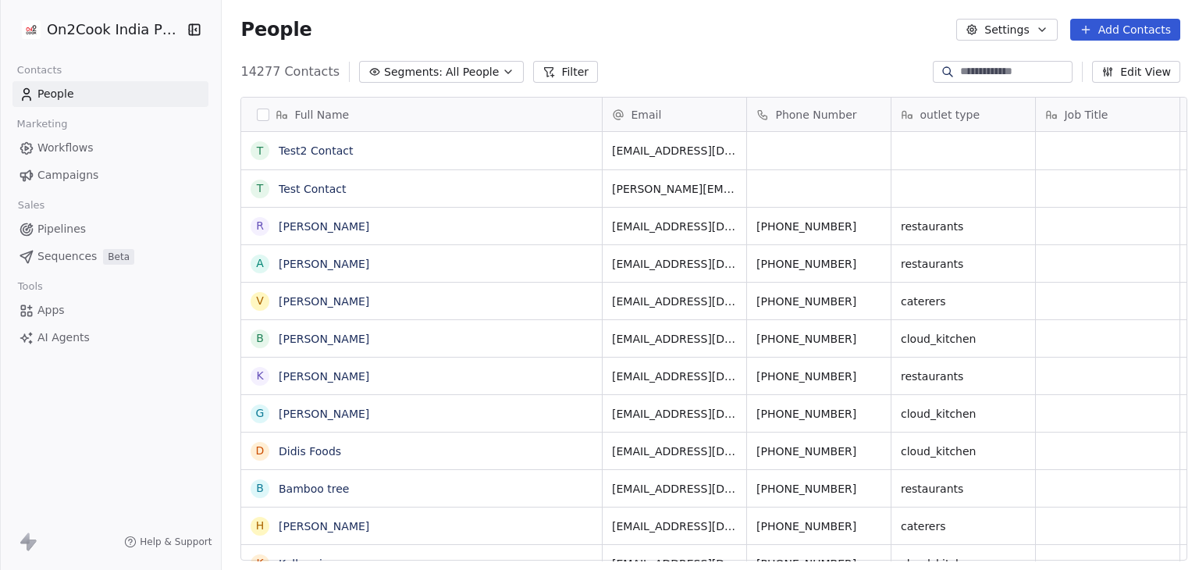
scroll to position [12, 12]
click at [318, 149] on link "Test2 Contact" at bounding box center [316, 150] width 74 height 12
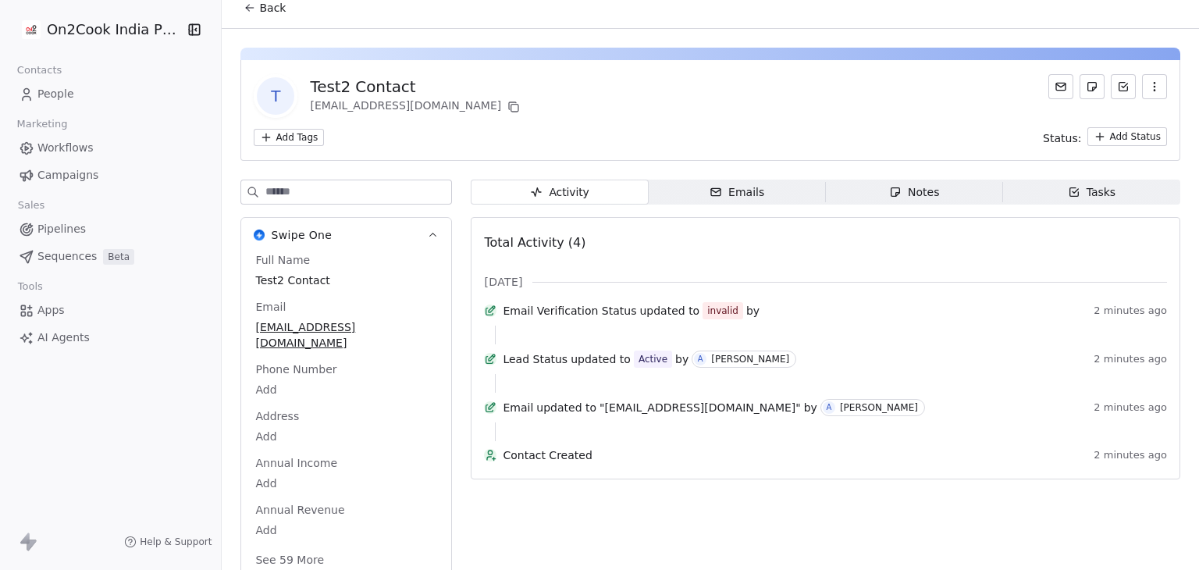
scroll to position [13, 0]
click at [254, 15] on button "Back" at bounding box center [264, 7] width 61 height 28
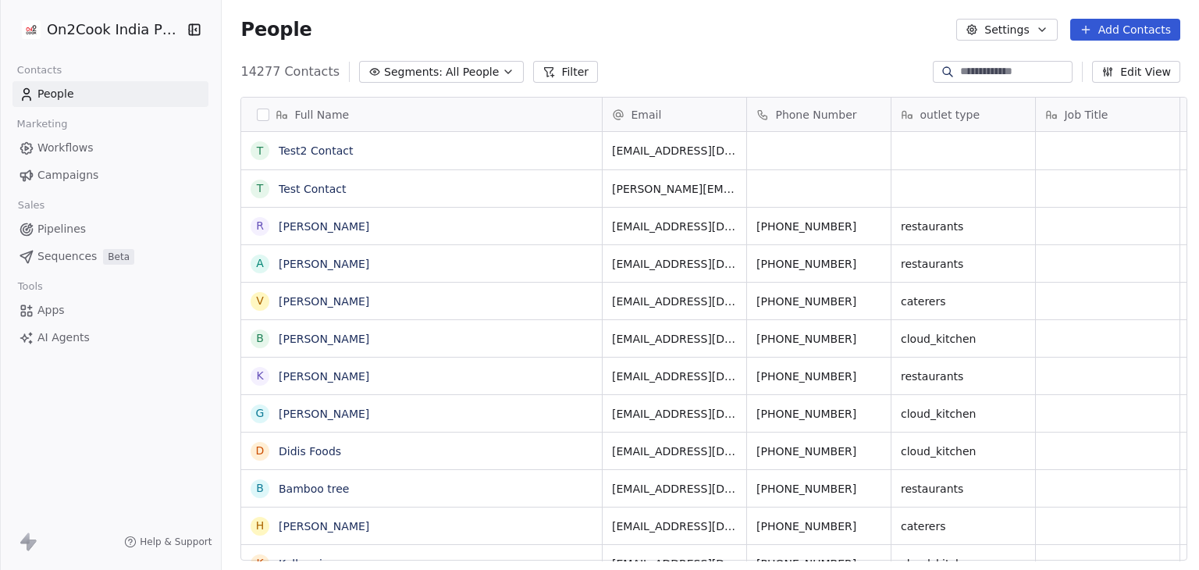
scroll to position [489, 972]
click at [319, 190] on link "Test Contact" at bounding box center [313, 189] width 68 height 12
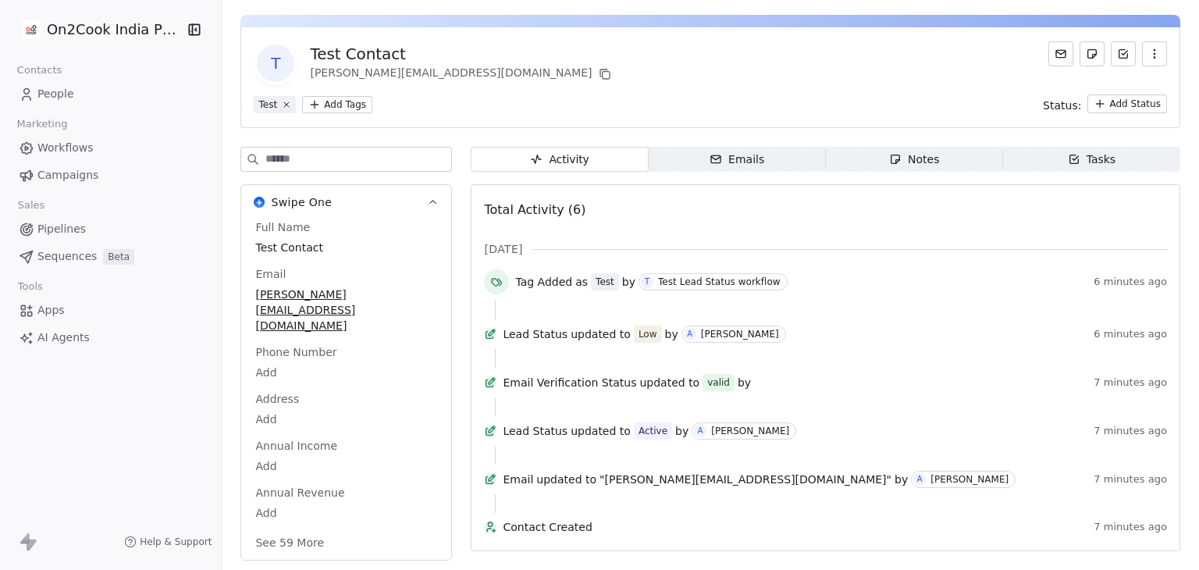
scroll to position [76, 0]
click at [783, 41] on div "T Test Contact [PERSON_NAME][EMAIL_ADDRESS][DOMAIN_NAME]" at bounding box center [710, 63] width 913 height 44
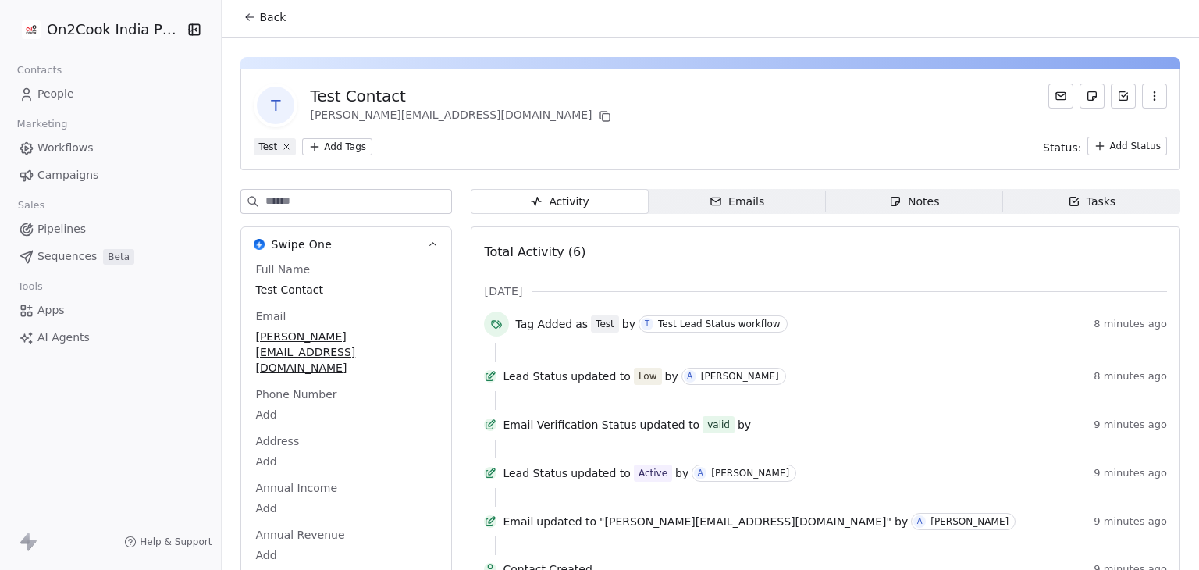
scroll to position [0, 0]
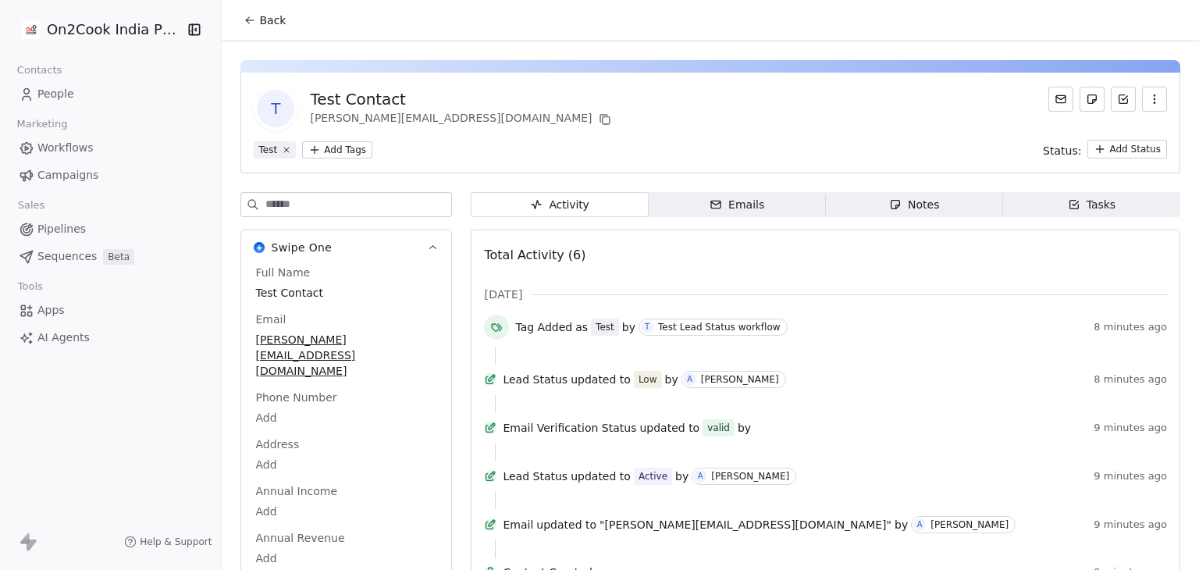
click at [259, 27] on span "Back" at bounding box center [272, 20] width 27 height 16
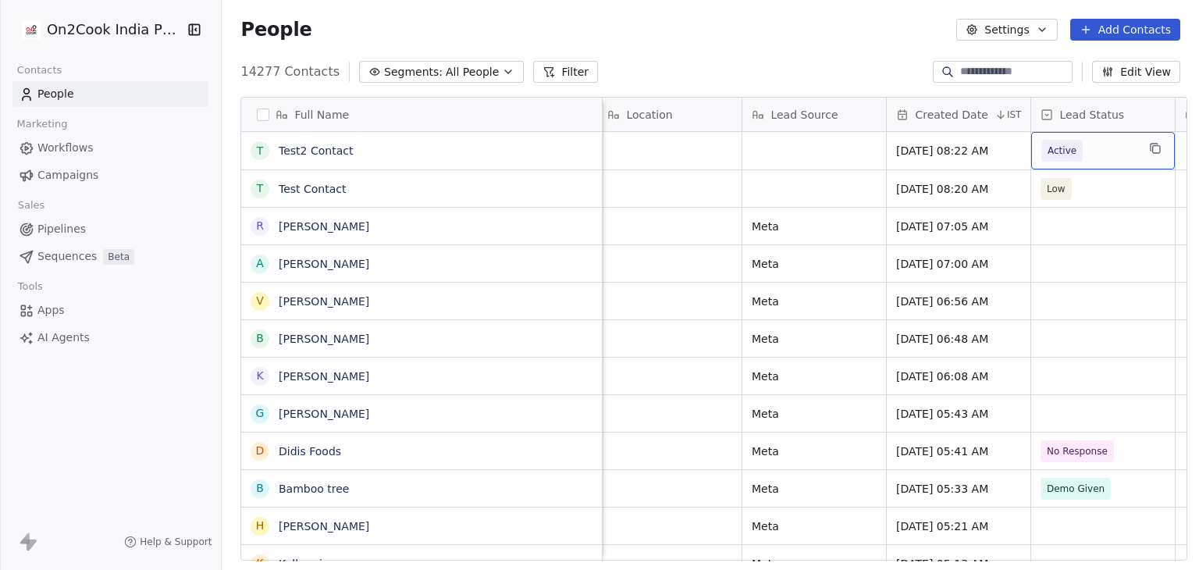
scroll to position [0, 1016]
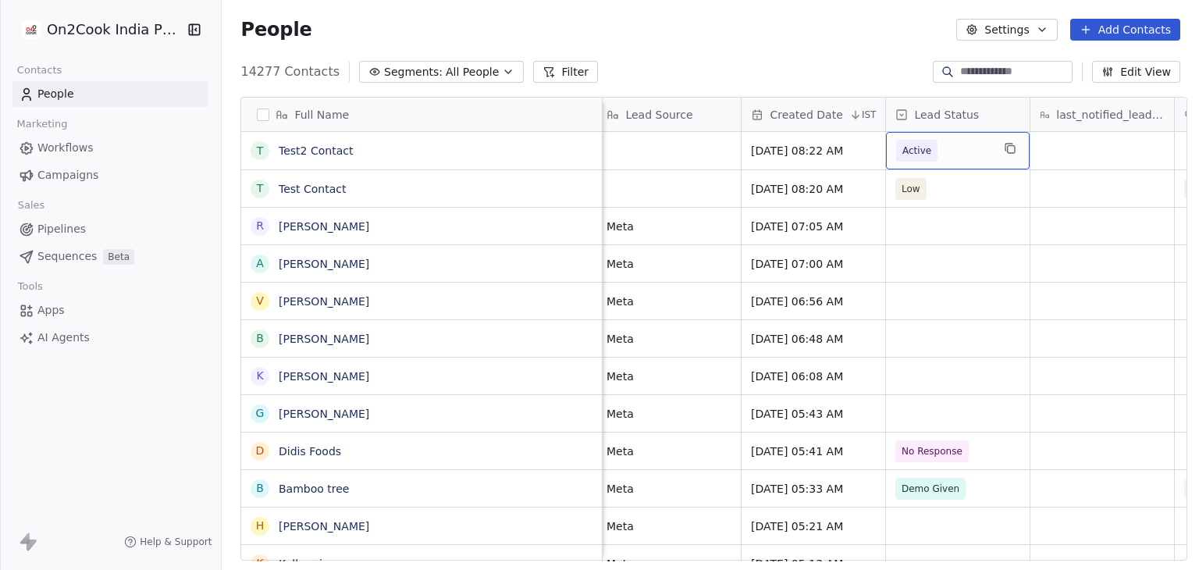
click at [986, 143] on div "Active" at bounding box center [958, 150] width 144 height 37
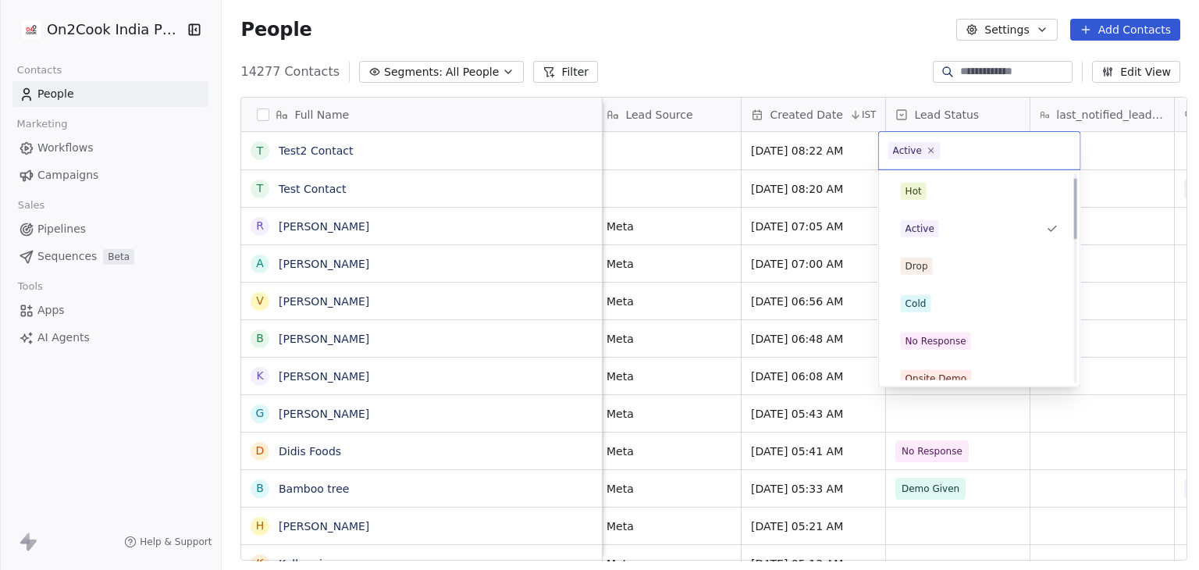
scroll to position [0, 0]
click at [958, 292] on div "Cold" at bounding box center [979, 304] width 176 height 25
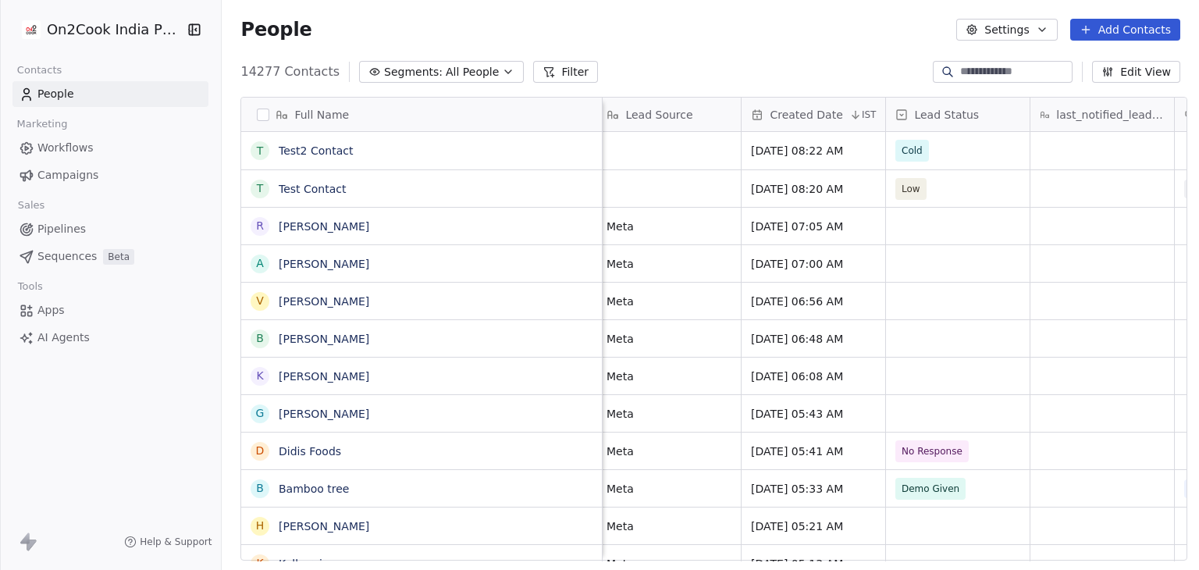
click at [704, 65] on div "14277 Contacts Segments: All People Filter Edit View" at bounding box center [710, 71] width 977 height 25
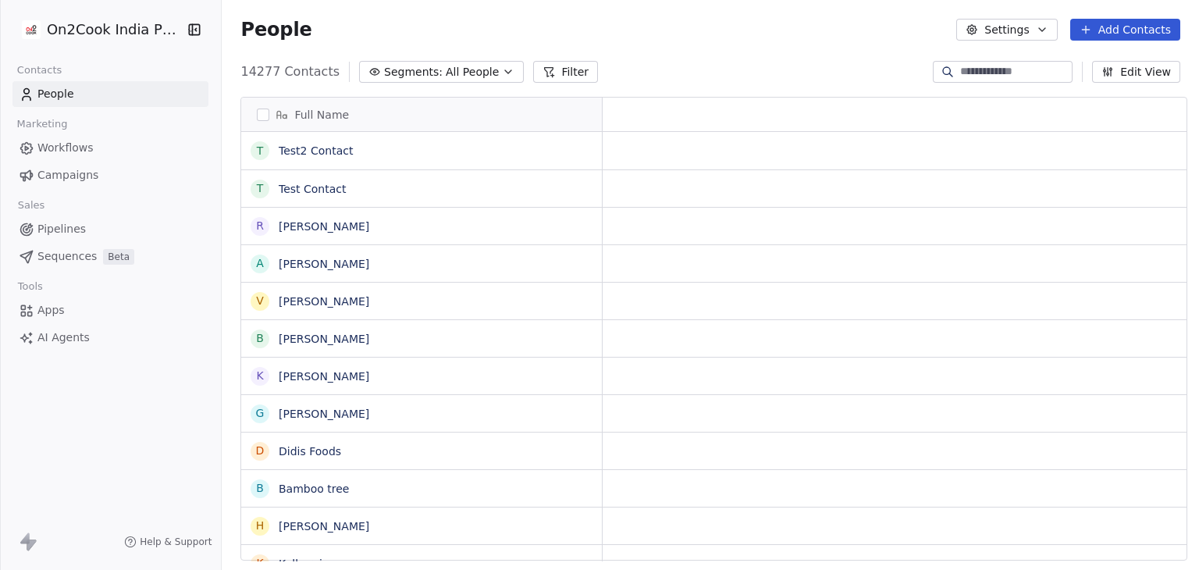
scroll to position [12, 12]
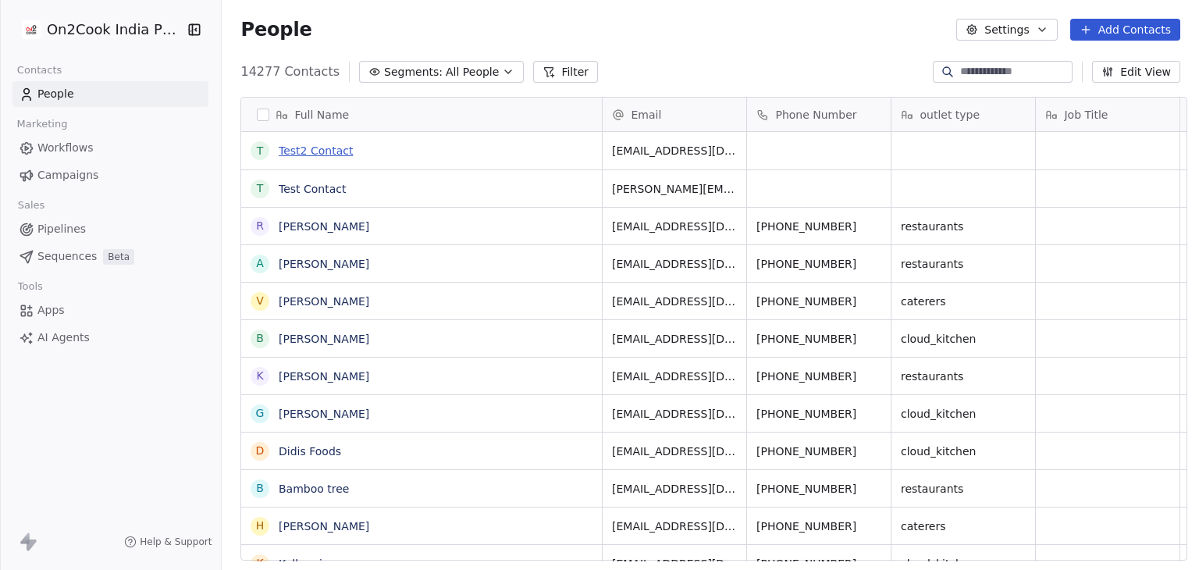
click at [306, 151] on link "Test2 Contact" at bounding box center [316, 150] width 74 height 12
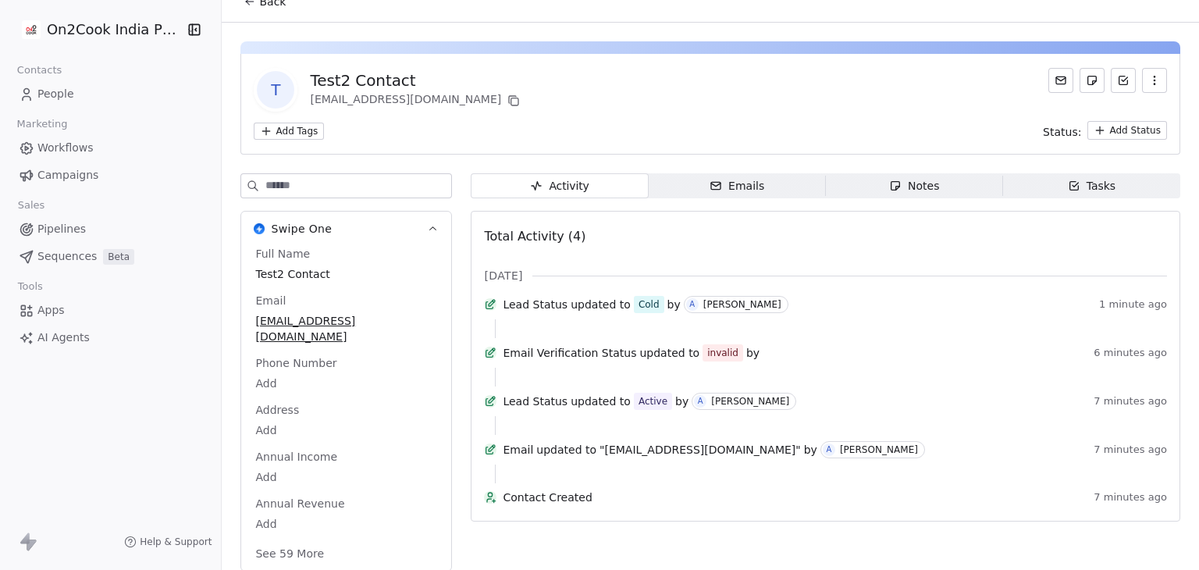
scroll to position [20, 0]
click at [701, 123] on div "Add Tags Status: Add Status" at bounding box center [710, 129] width 913 height 19
click at [673, 90] on div "T Test2 Contact mrinal2@swipepages.com" at bounding box center [710, 89] width 913 height 44
click at [265, 5] on span "Back" at bounding box center [272, 1] width 27 height 16
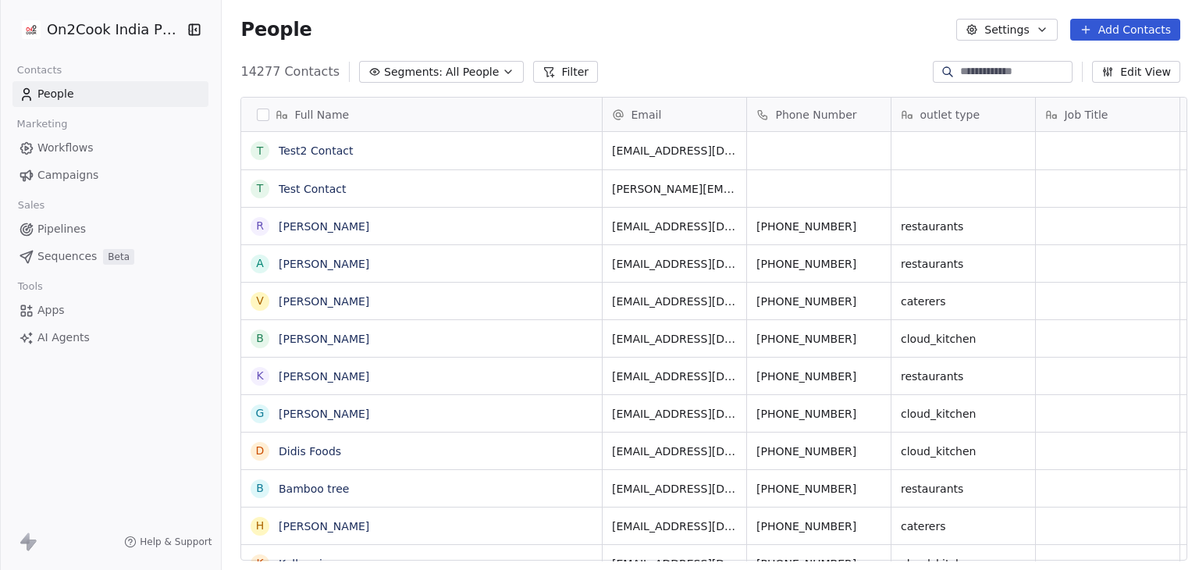
scroll to position [489, 972]
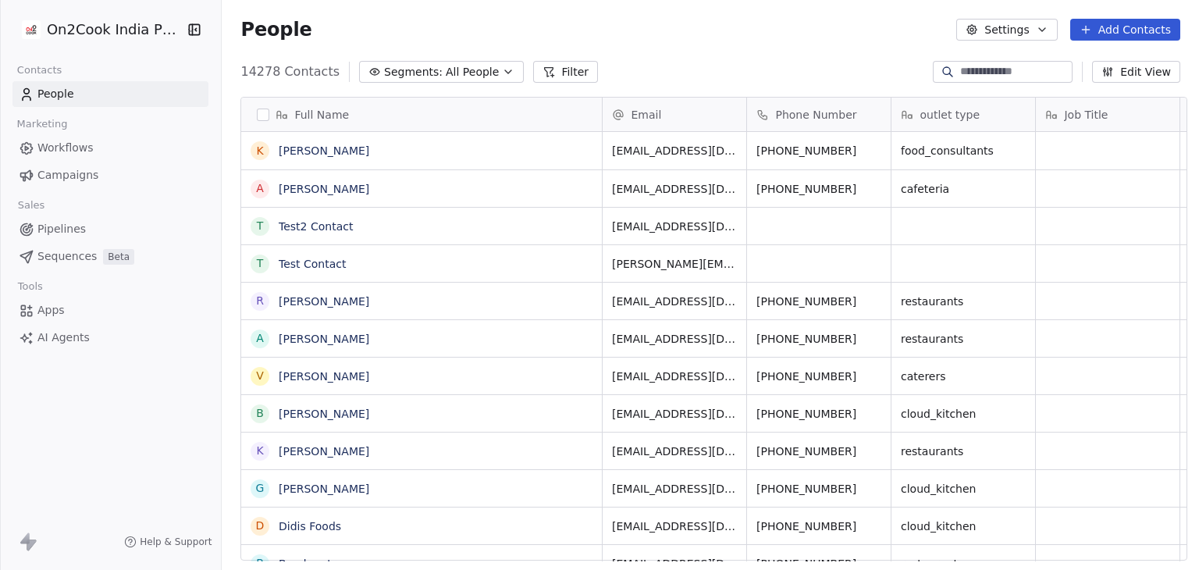
click at [87, 151] on span "Workflows" at bounding box center [65, 148] width 56 height 16
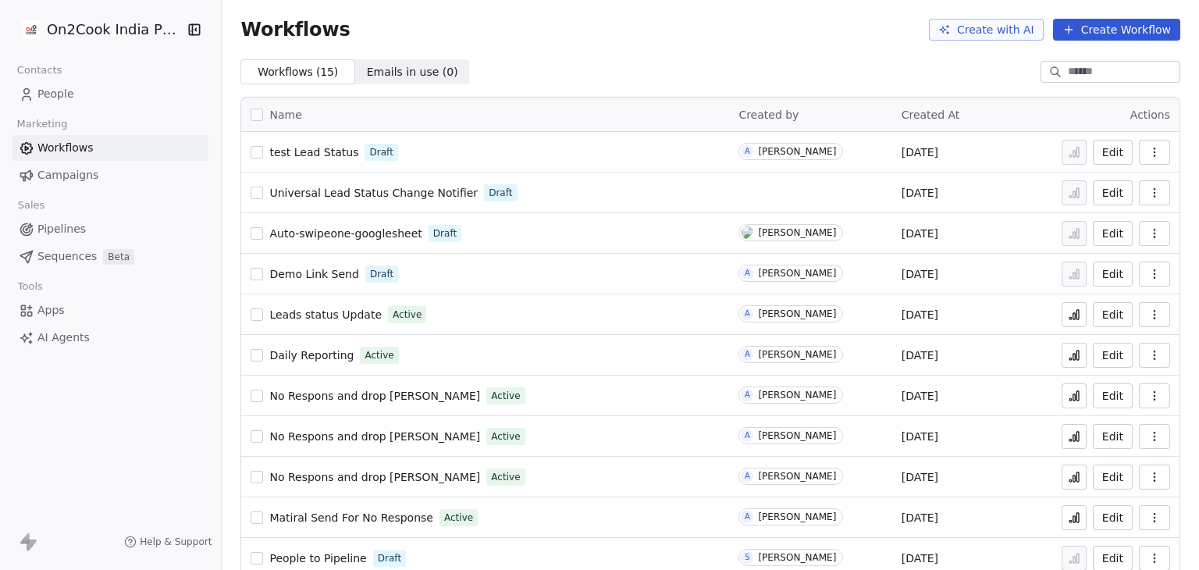
click at [524, 16] on div "Workflows Create with AI Create Workflow" at bounding box center [710, 29] width 977 height 59
click at [1068, 317] on icon at bounding box center [1074, 314] width 12 height 12
click at [318, 318] on span "Leads status Update" at bounding box center [325, 314] width 112 height 12
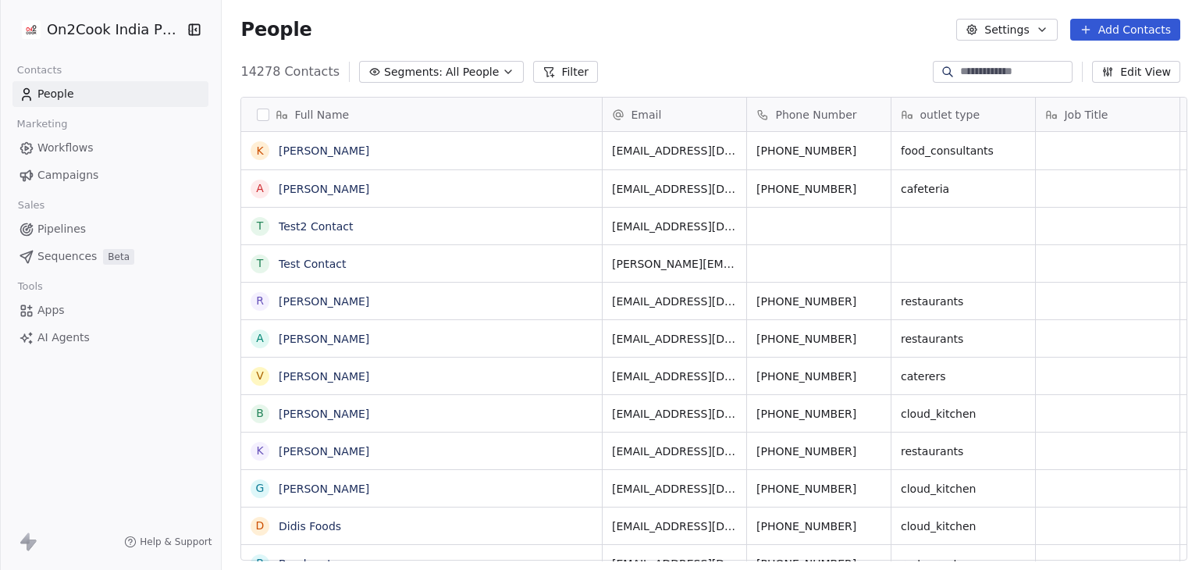
scroll to position [12, 12]
click at [106, 36] on html "On2Cook India Pvt. Ltd. Contacts People Marketing Workflows Campaigns Sales Pip…" at bounding box center [599, 285] width 1199 height 570
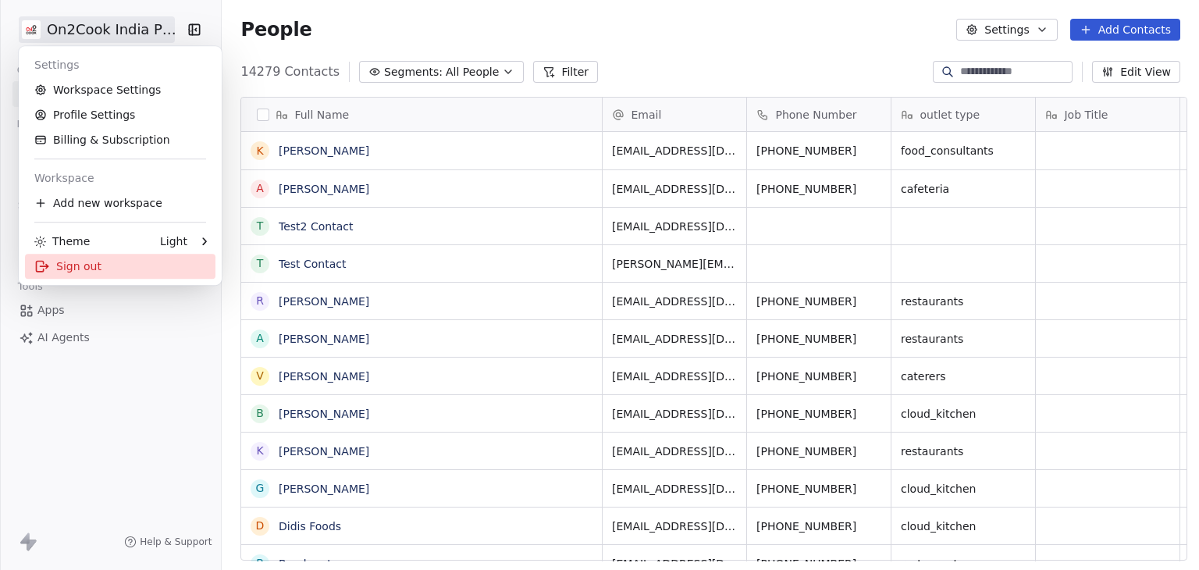
click at [91, 261] on div "Sign out" at bounding box center [120, 266] width 190 height 25
